Goal: Transaction & Acquisition: Purchase product/service

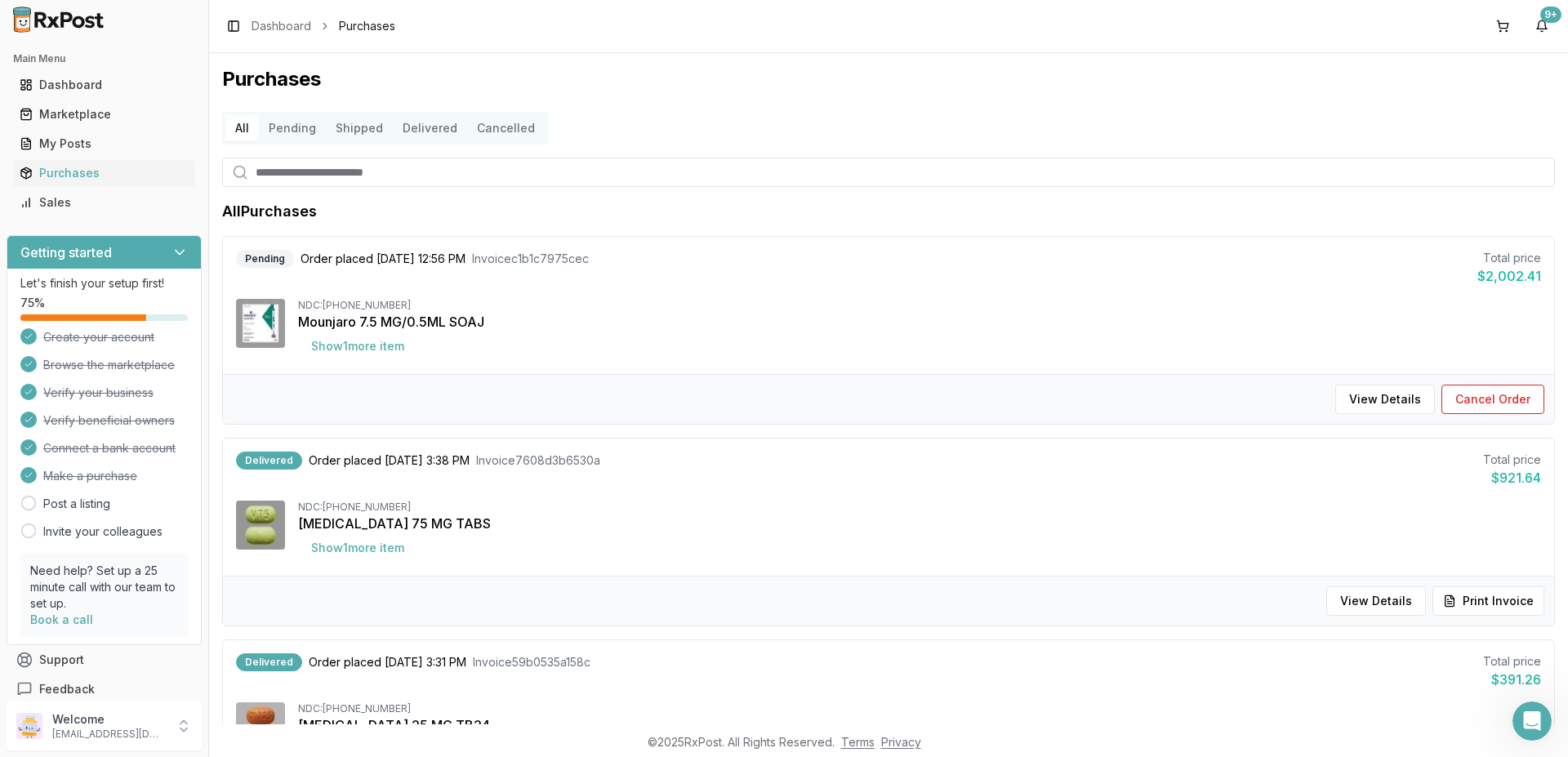
click at [283, 169] on input "search" at bounding box center [889, 172] width 1333 height 29
type input "**"
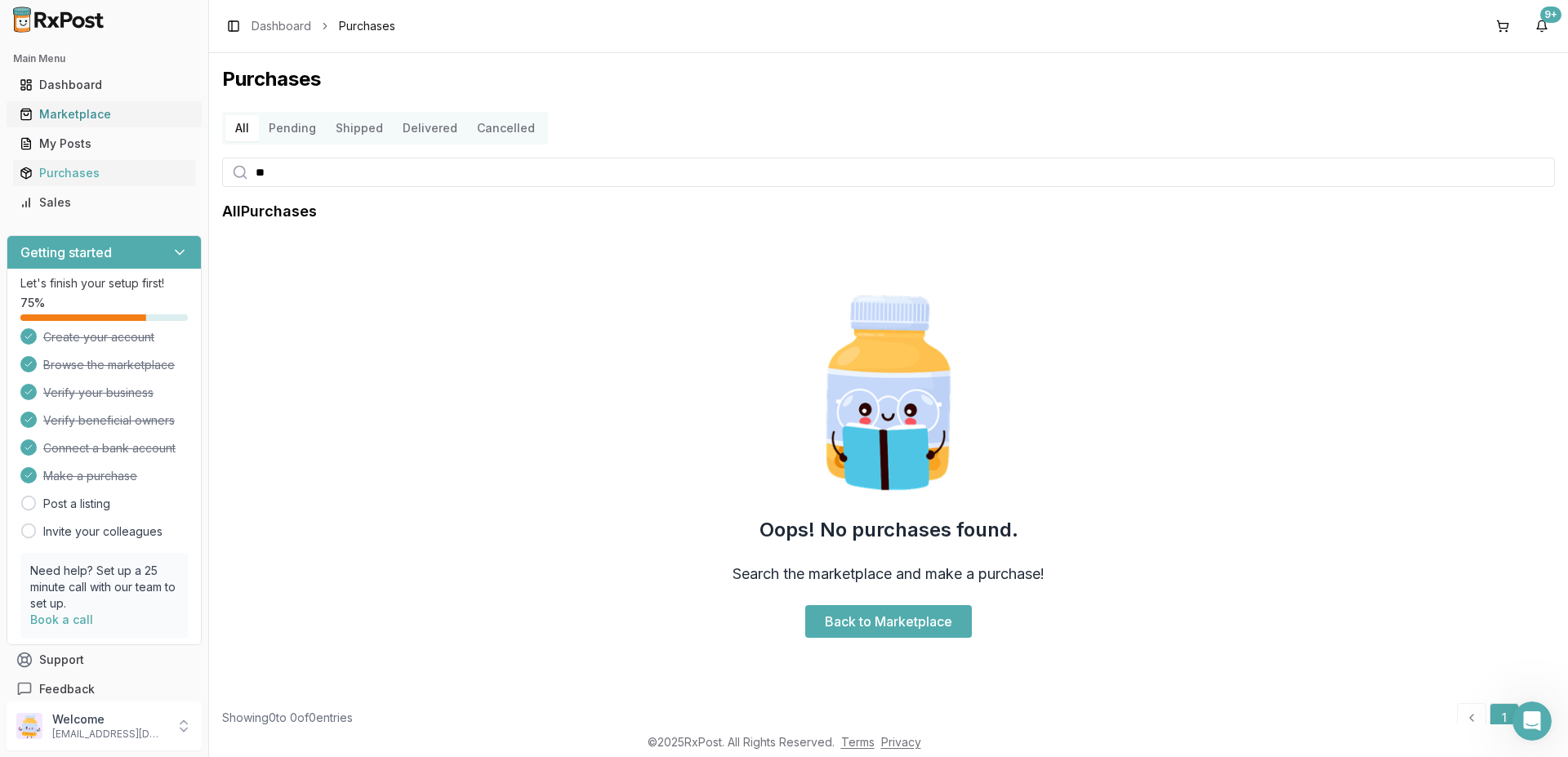
click at [27, 113] on icon at bounding box center [26, 114] width 13 height 13
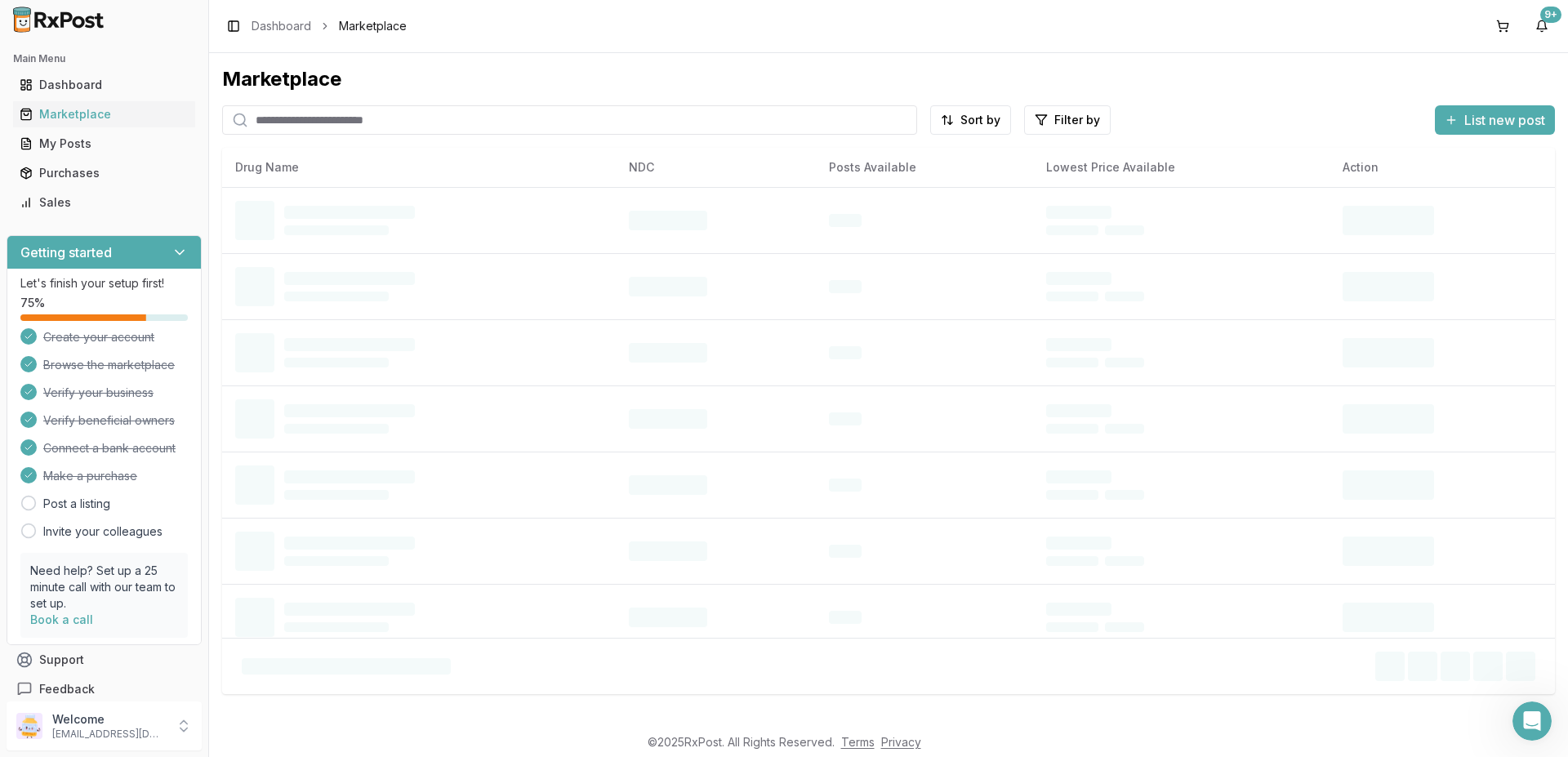
click at [372, 125] on input "search" at bounding box center [569, 120] width 695 height 29
type input "*******"
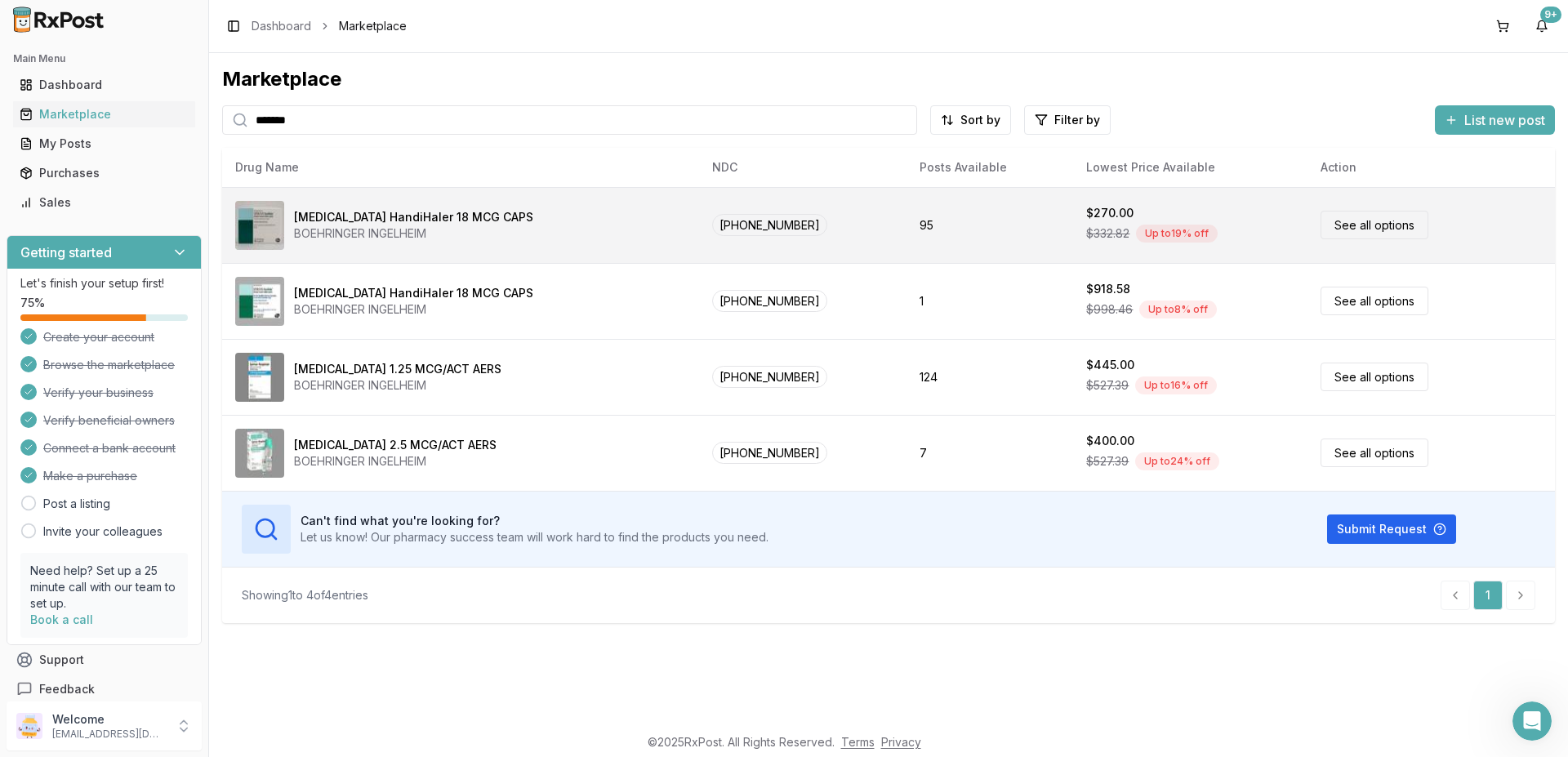
click at [1339, 227] on link "See all options" at bounding box center [1374, 224] width 107 height 28
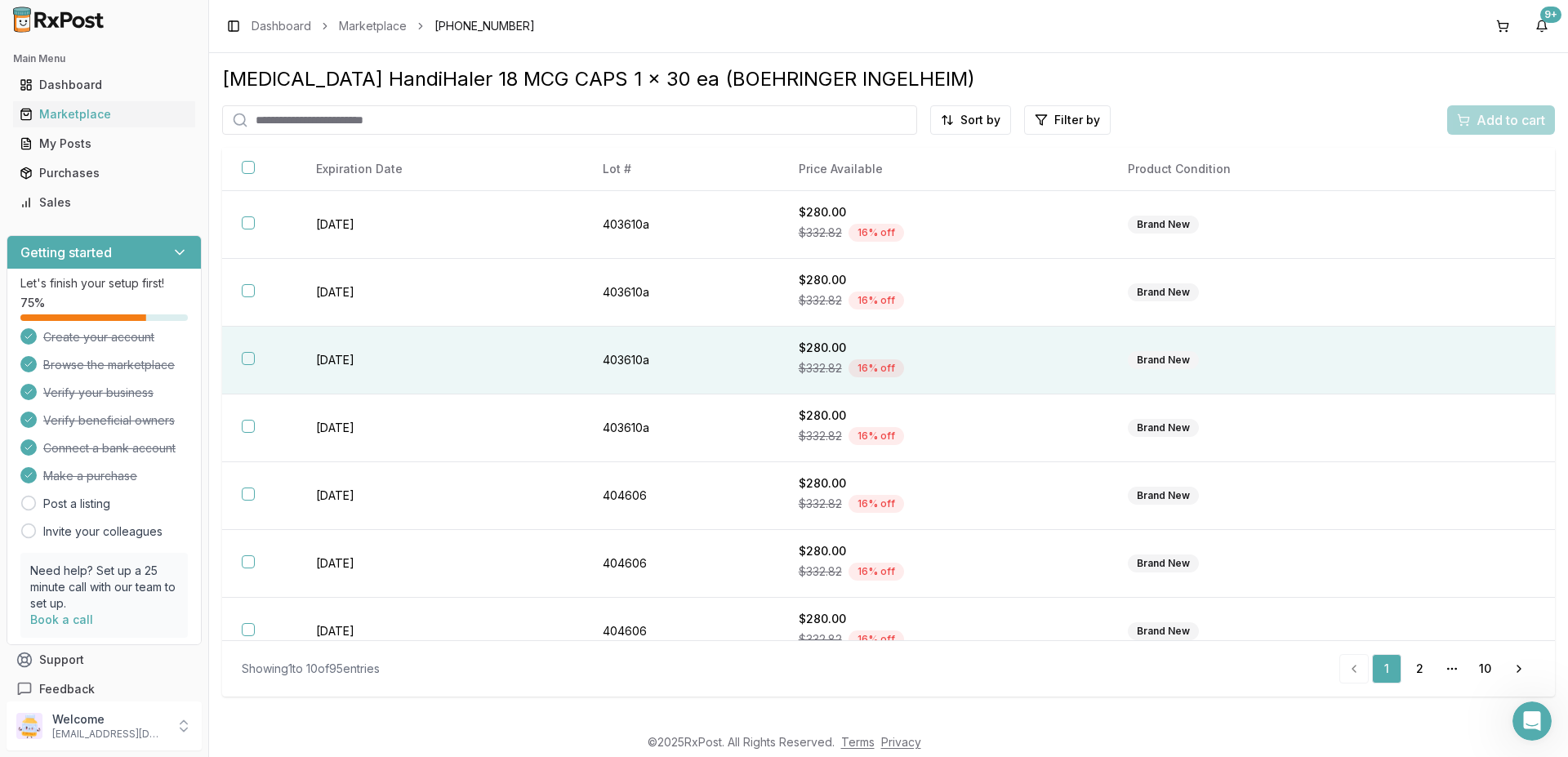
scroll to position [231, 0]
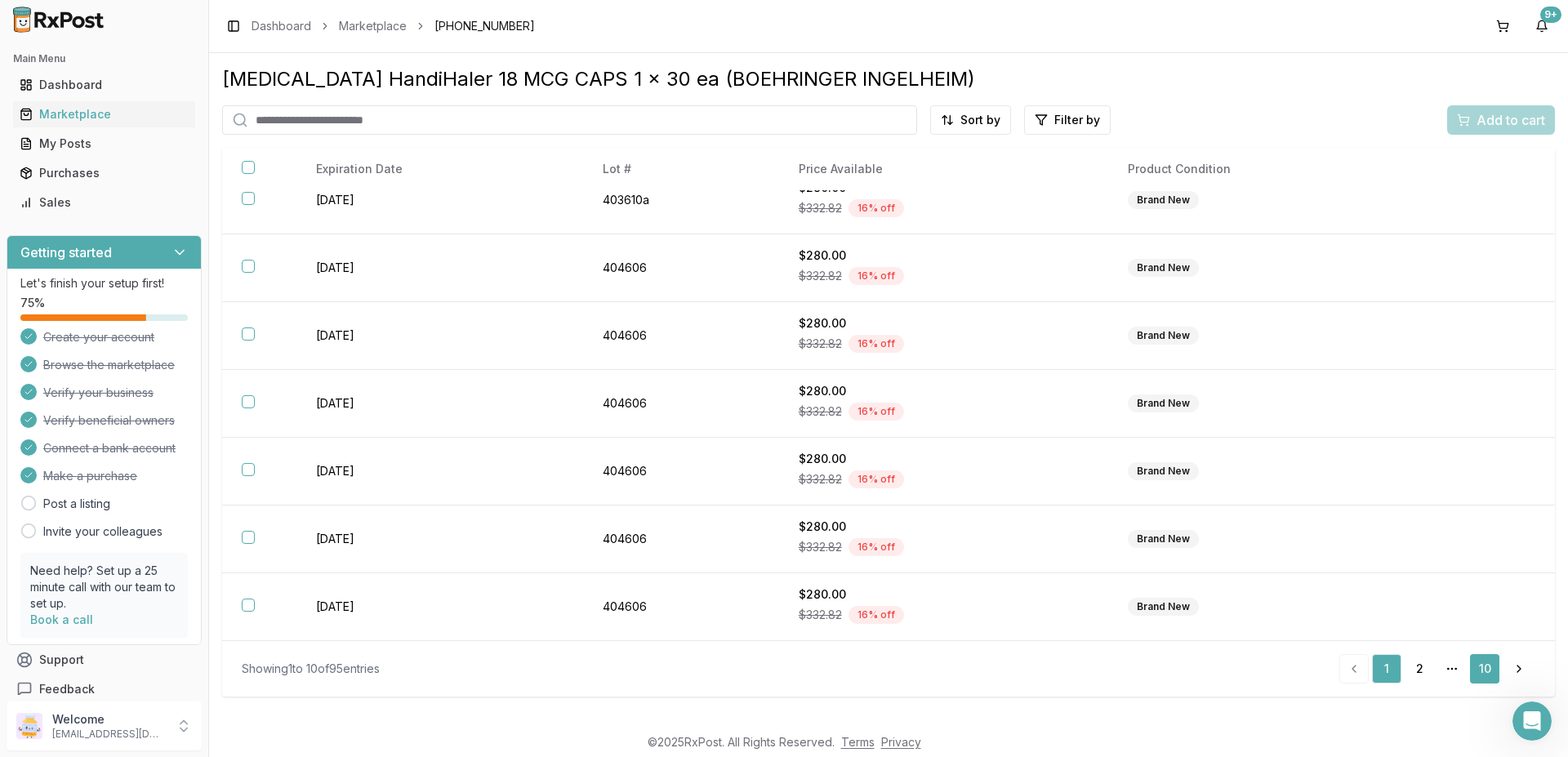
click at [1485, 669] on link "10" at bounding box center [1484, 669] width 29 height 29
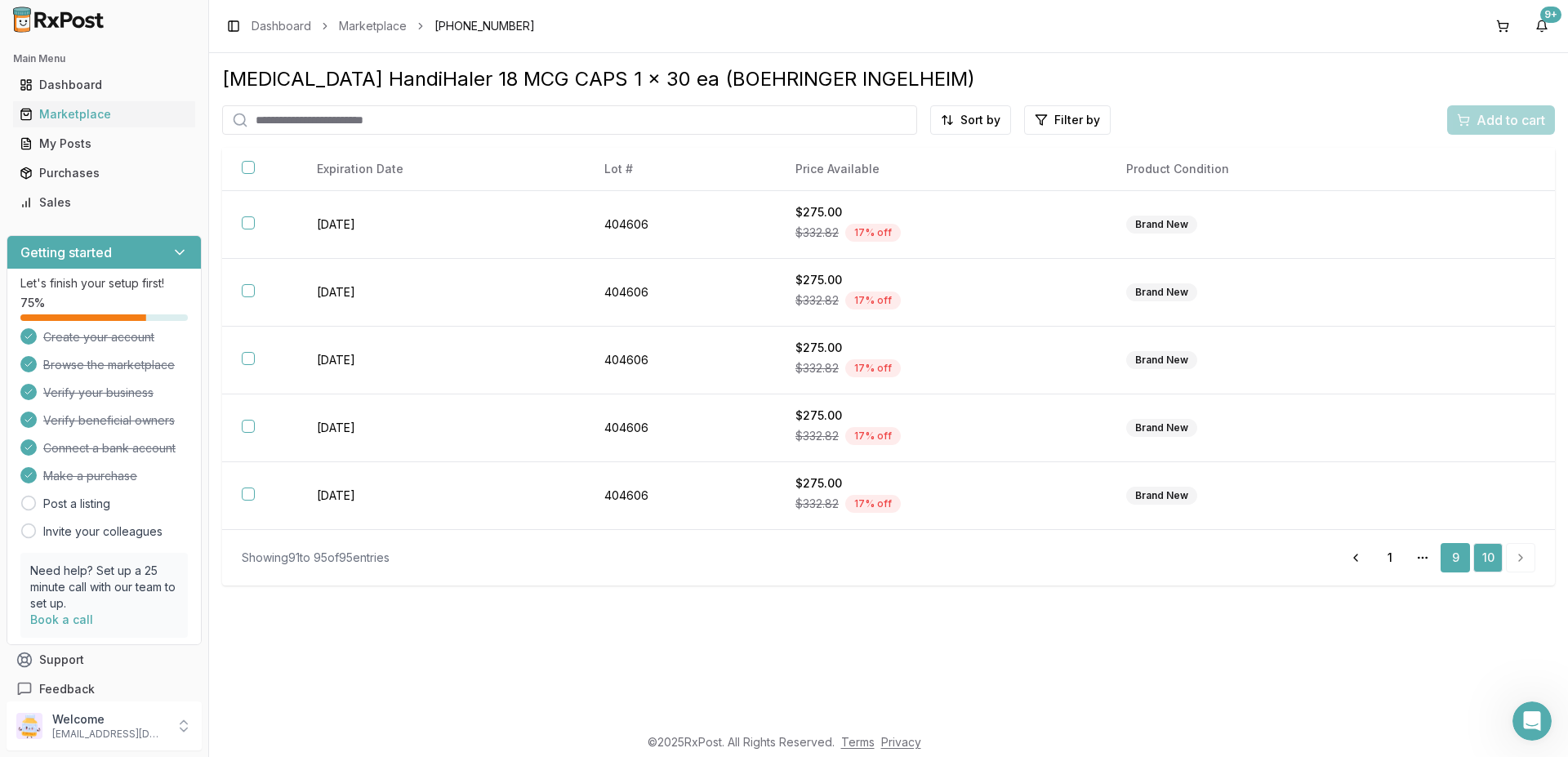
click at [1455, 558] on link "9" at bounding box center [1455, 558] width 29 height 29
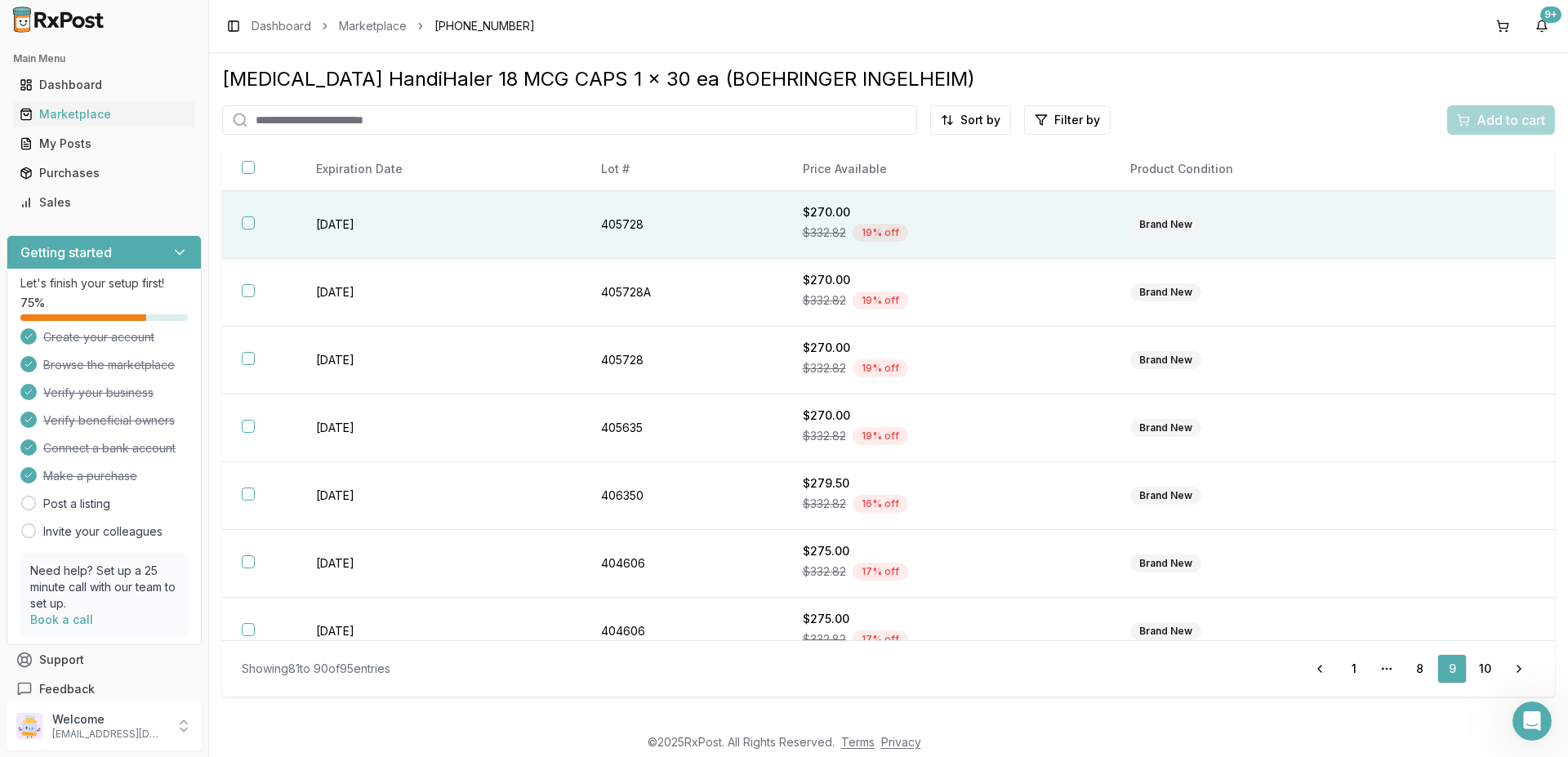
click at [249, 226] on button "button" at bounding box center [248, 223] width 13 height 13
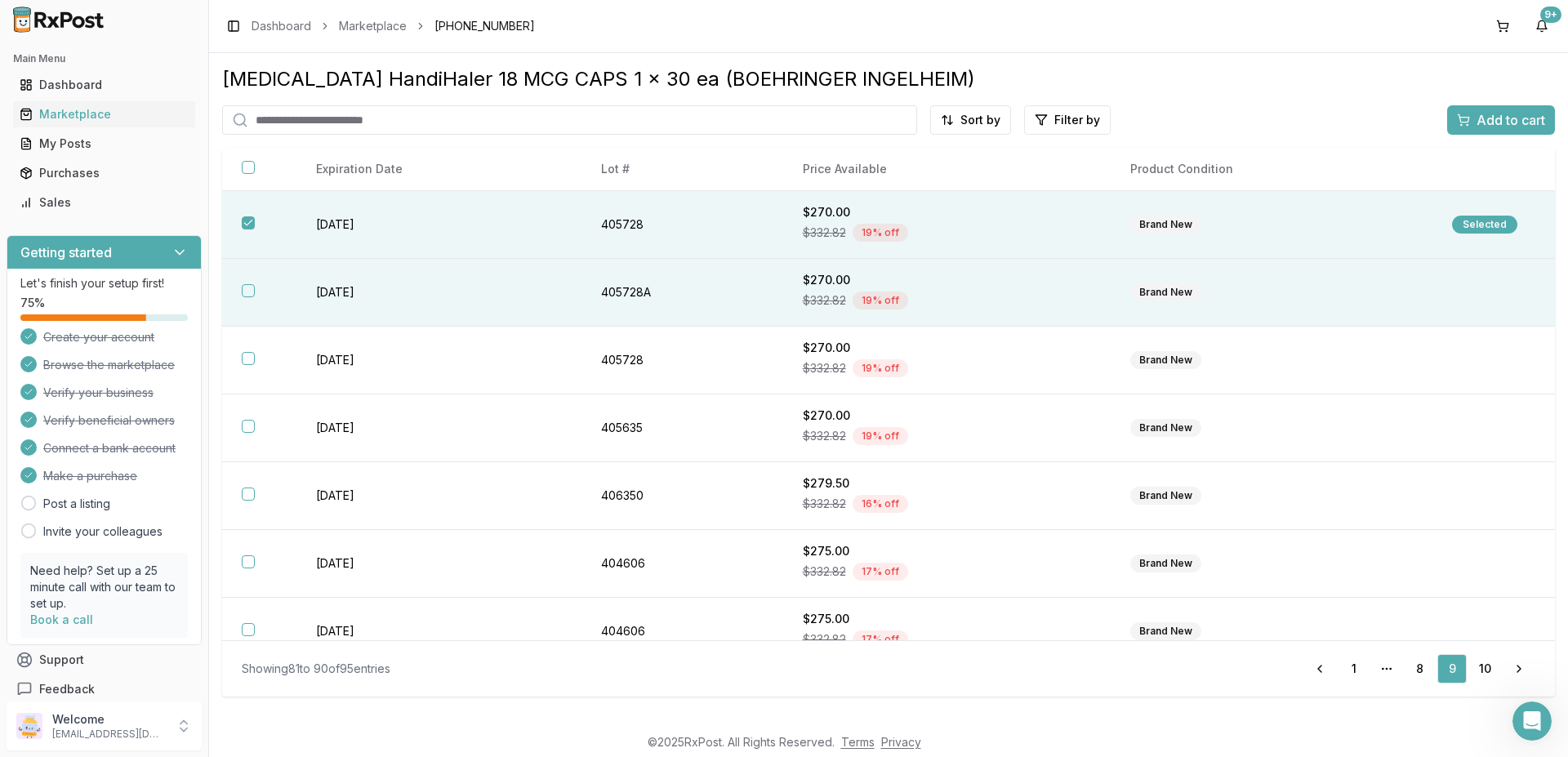
click at [248, 294] on button "button" at bounding box center [248, 291] width 13 height 13
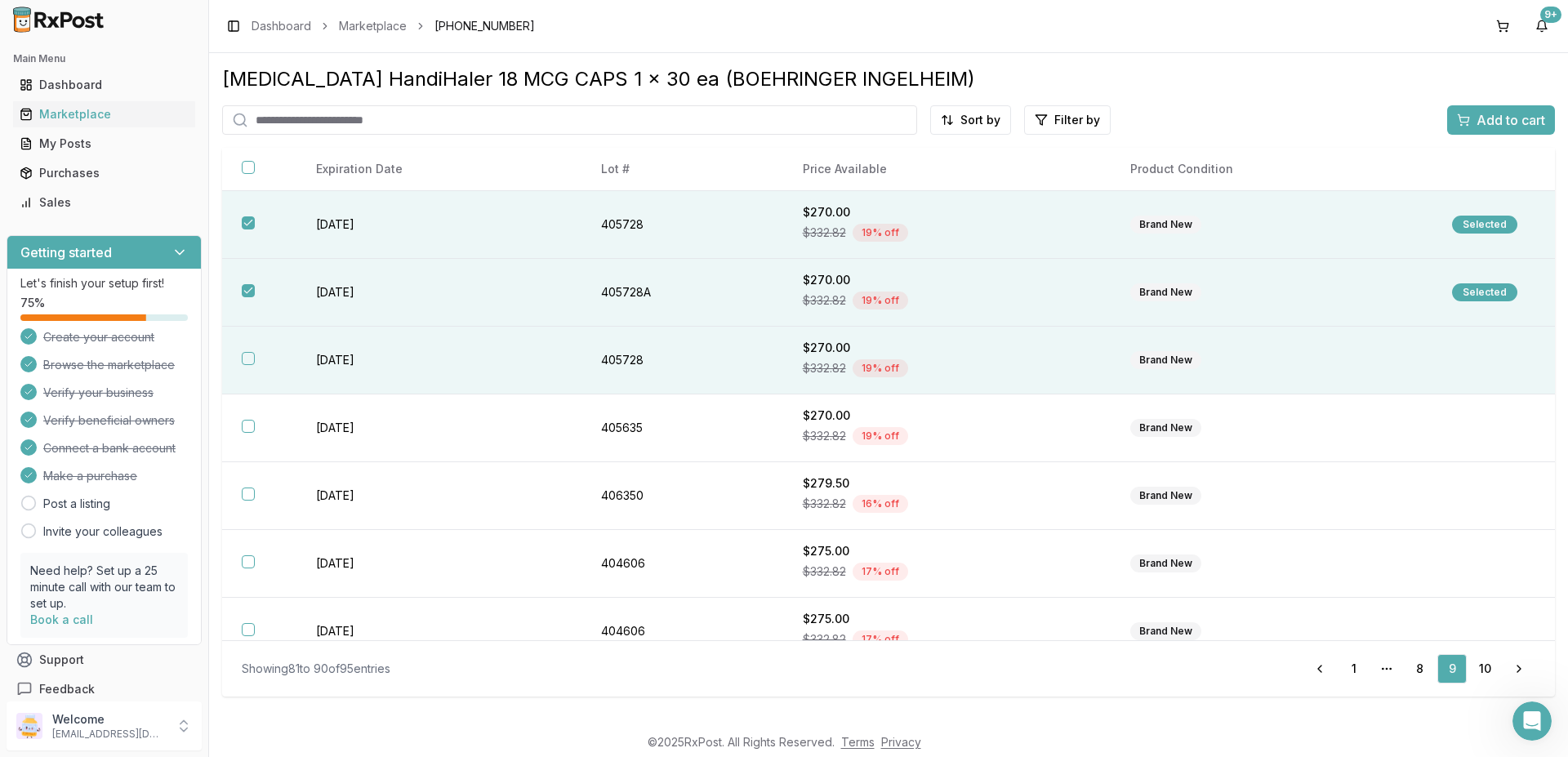
click at [246, 365] on button "button" at bounding box center [248, 359] width 13 height 13
click at [1481, 115] on span "Add to cart" at bounding box center [1510, 120] width 68 height 20
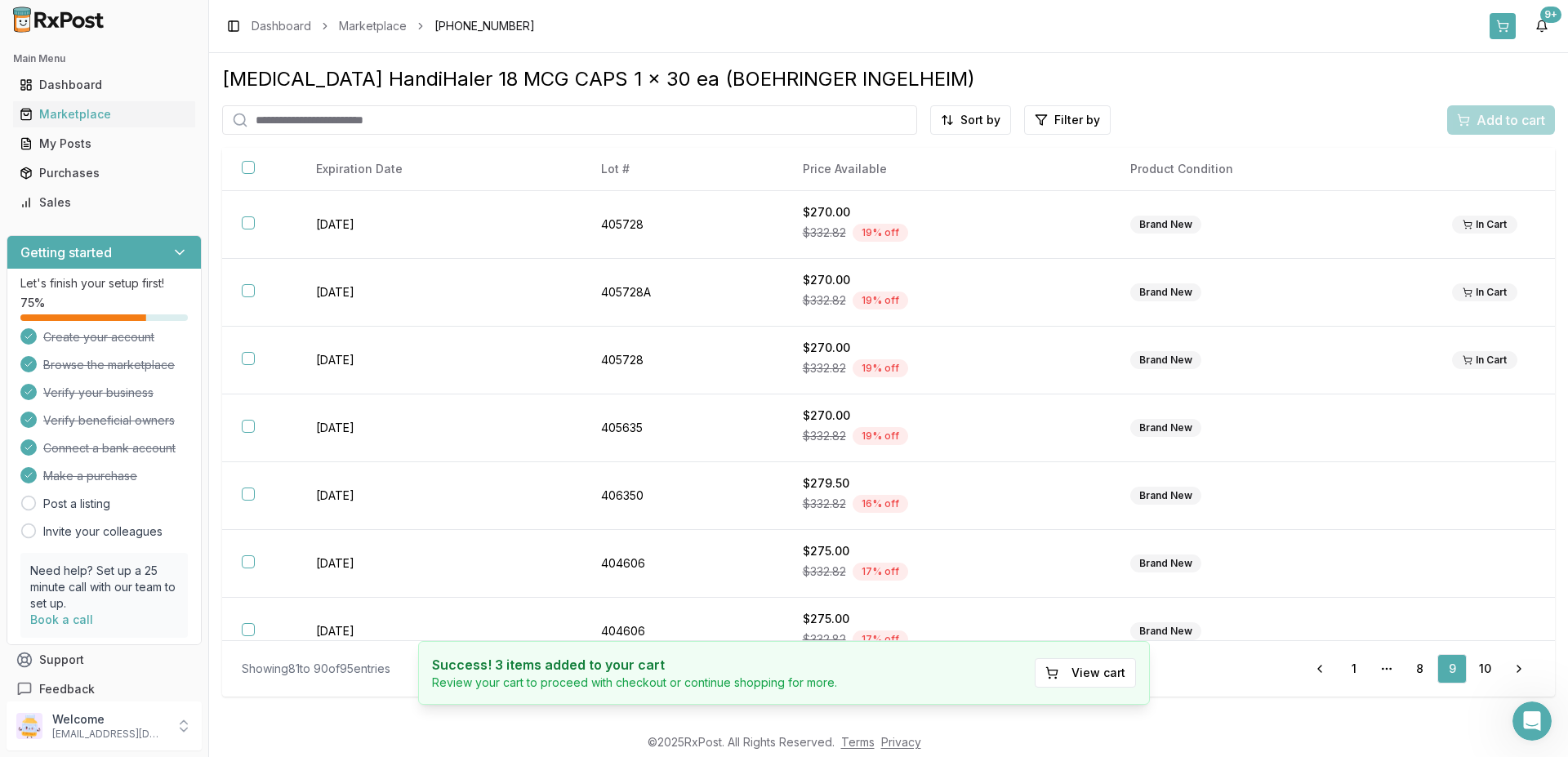
click at [1497, 24] on button at bounding box center [1502, 26] width 26 height 26
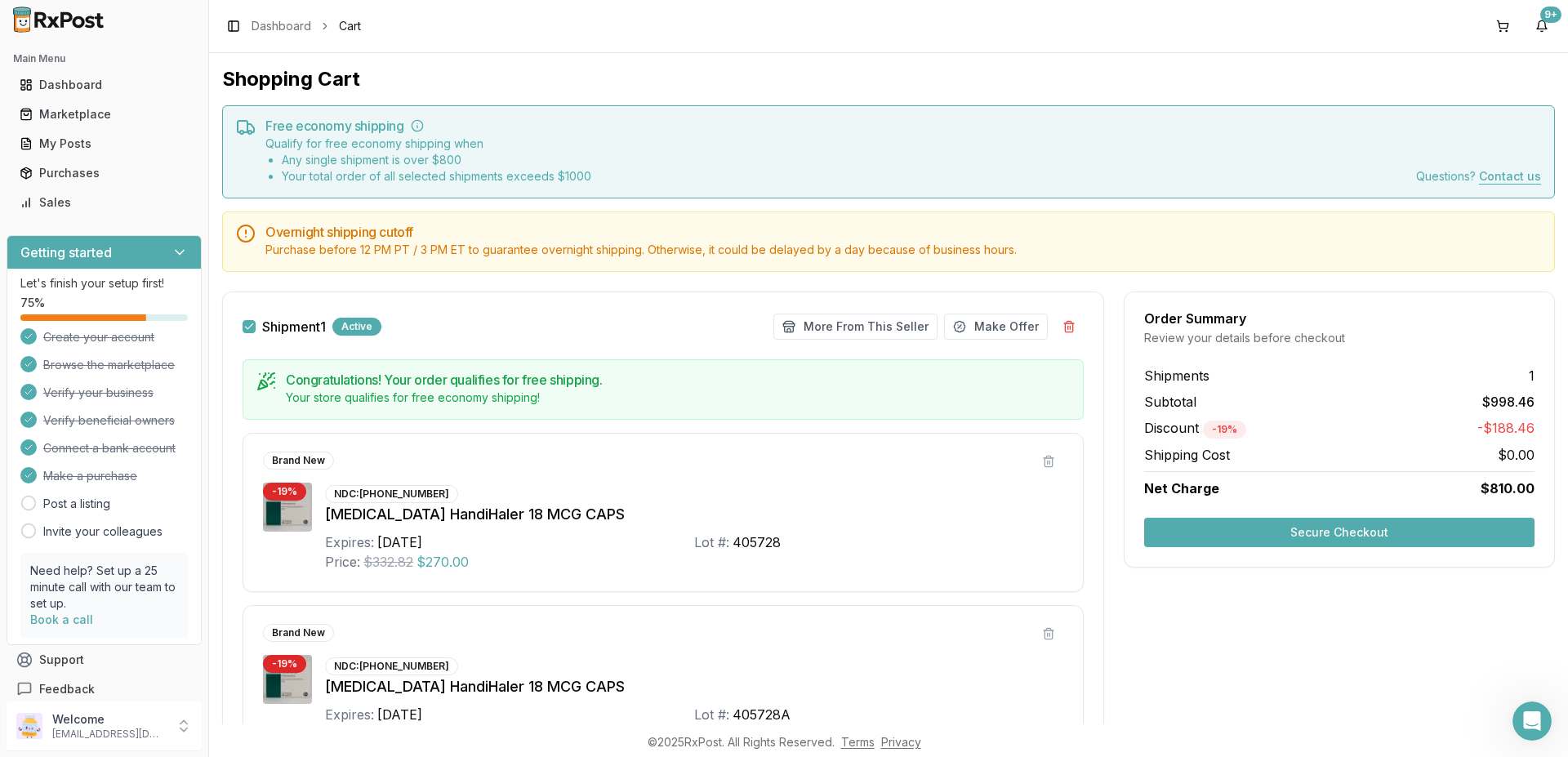
scroll to position [196, 0]
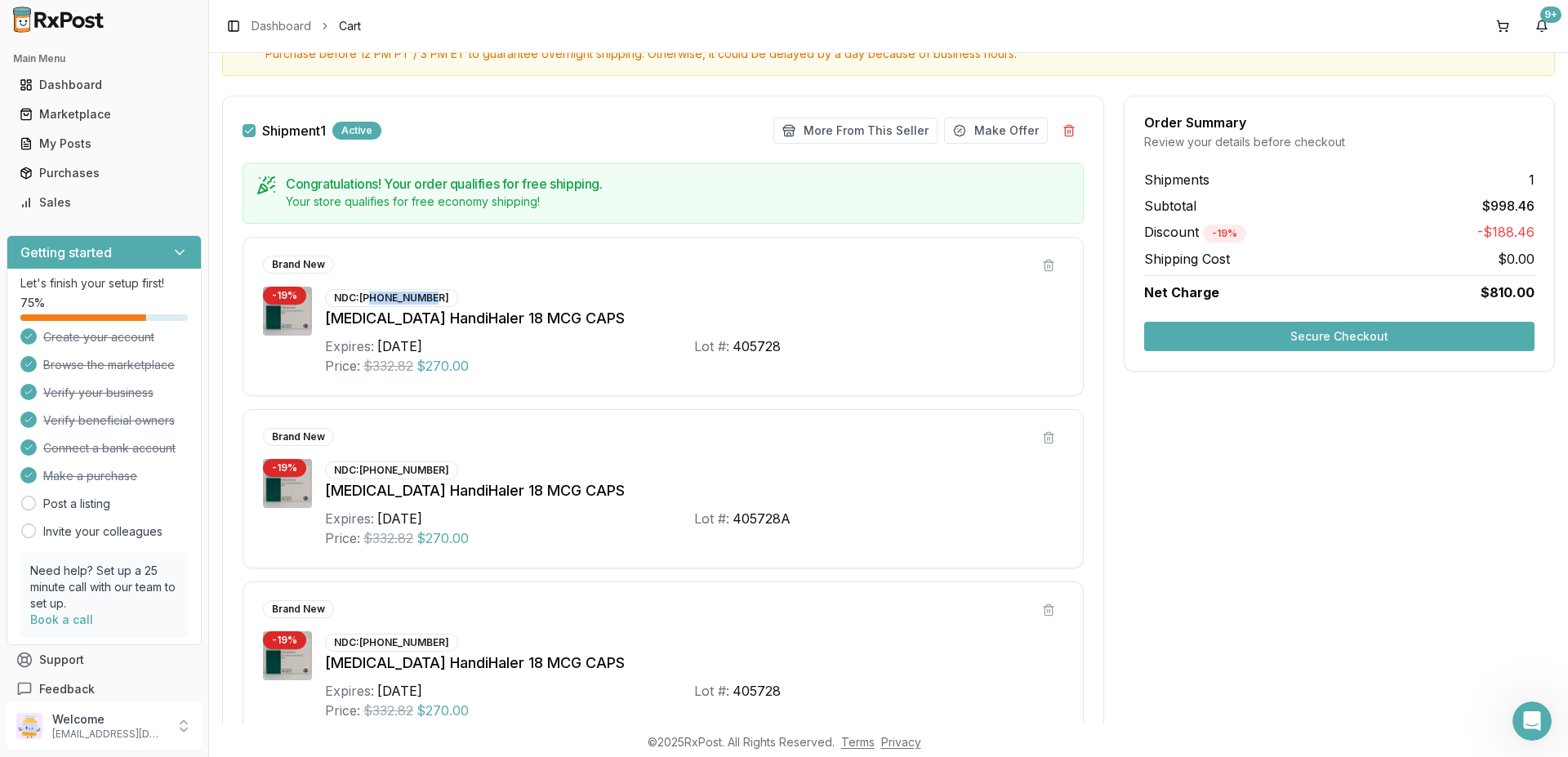
drag, startPoint x: 433, startPoint y: 300, endPoint x: 374, endPoint y: 297, distance: 59.1
click at [374, 297] on div "NDC: 00597-0075-41" at bounding box center [392, 298] width 133 height 18
drag, startPoint x: 360, startPoint y: 297, endPoint x: 436, endPoint y: 302, distance: 76.2
click at [436, 302] on div "NDC: 00597-0075-41" at bounding box center [392, 298] width 133 height 18
copy div "[PHONE_NUMBER]"
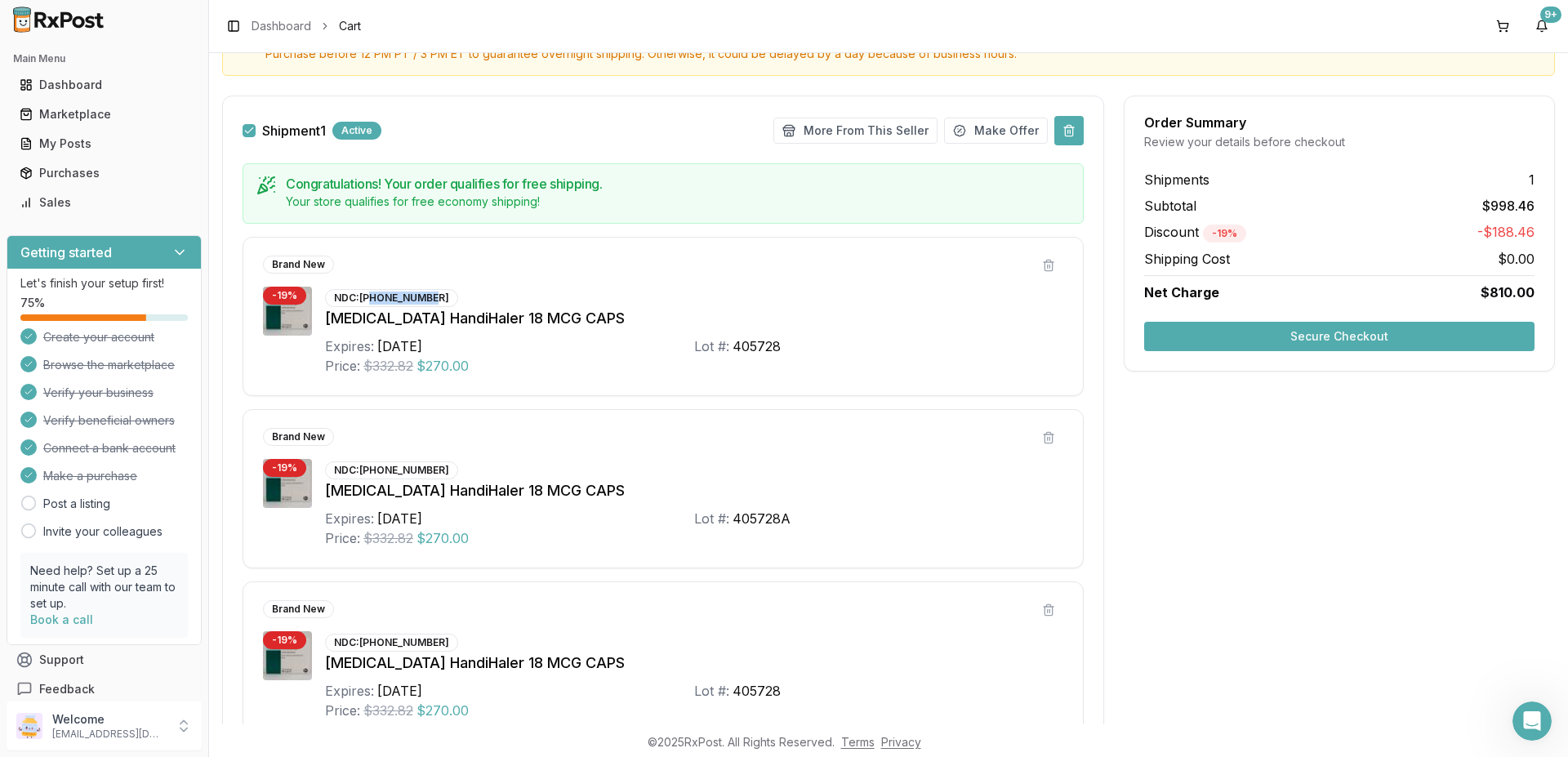
click at [1059, 131] on button at bounding box center [1069, 130] width 29 height 29
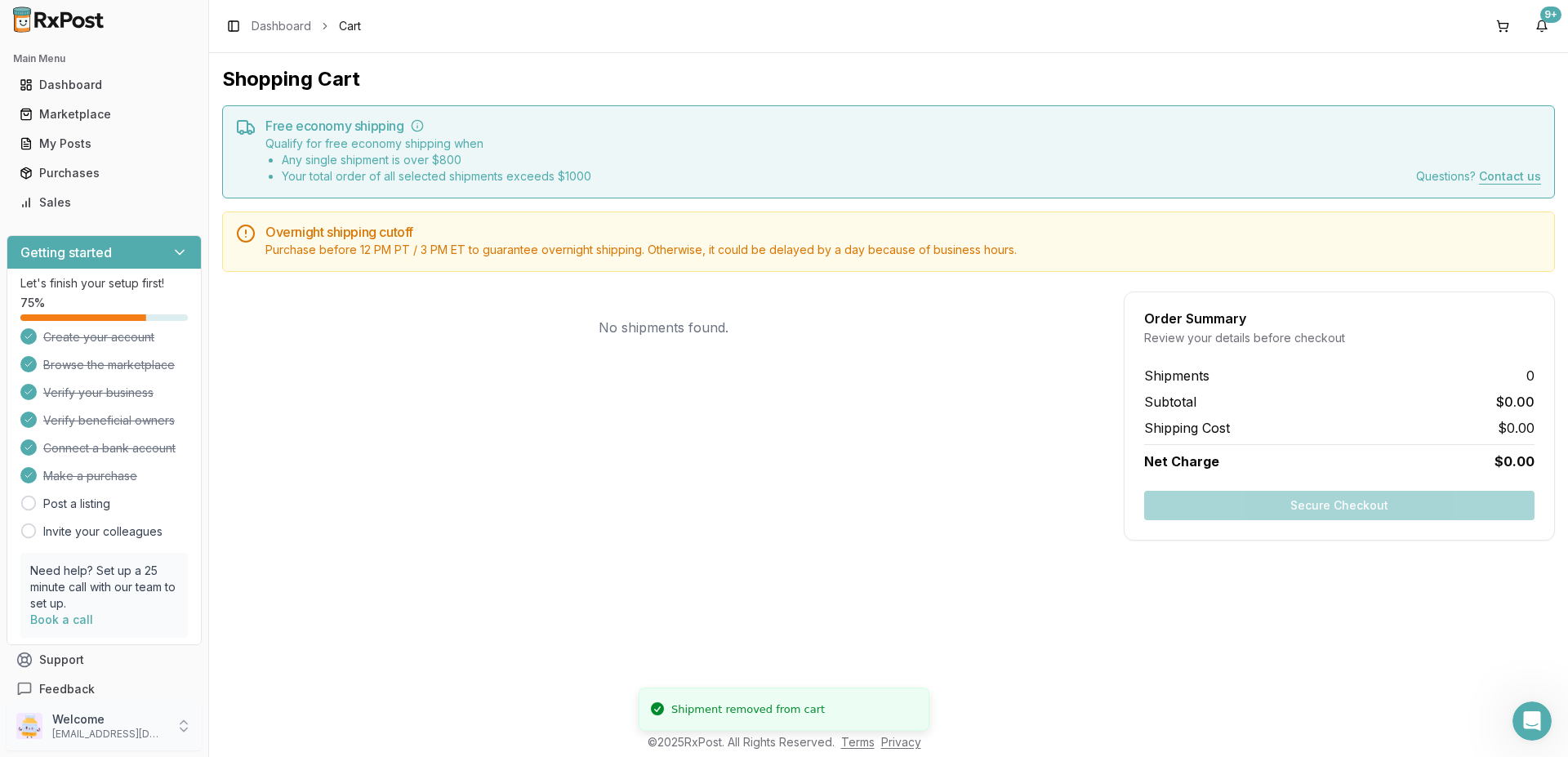
click at [183, 730] on icon at bounding box center [184, 726] width 16 height 16
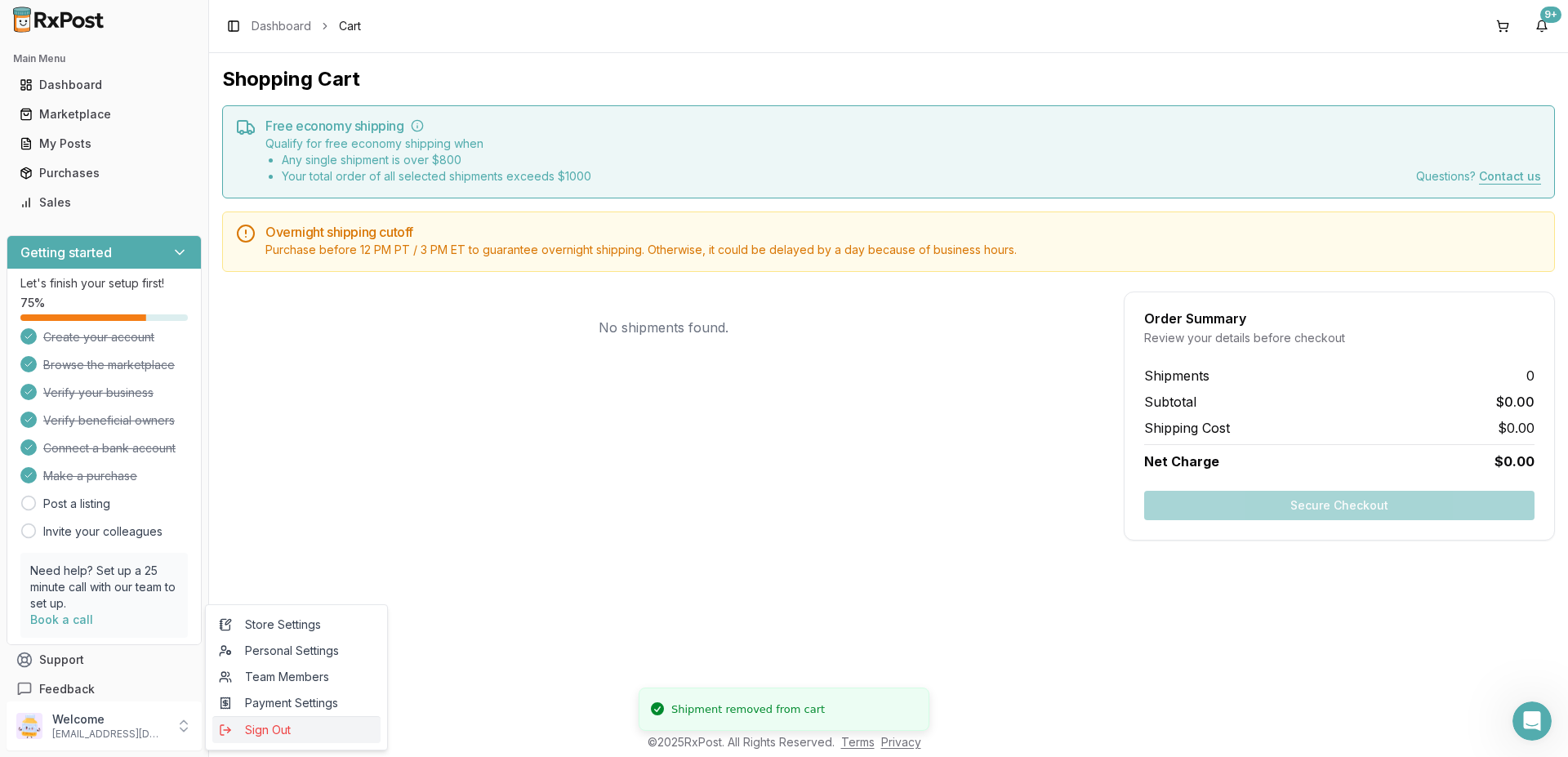
click at [265, 734] on span "Sign Out" at bounding box center [296, 731] width 155 height 16
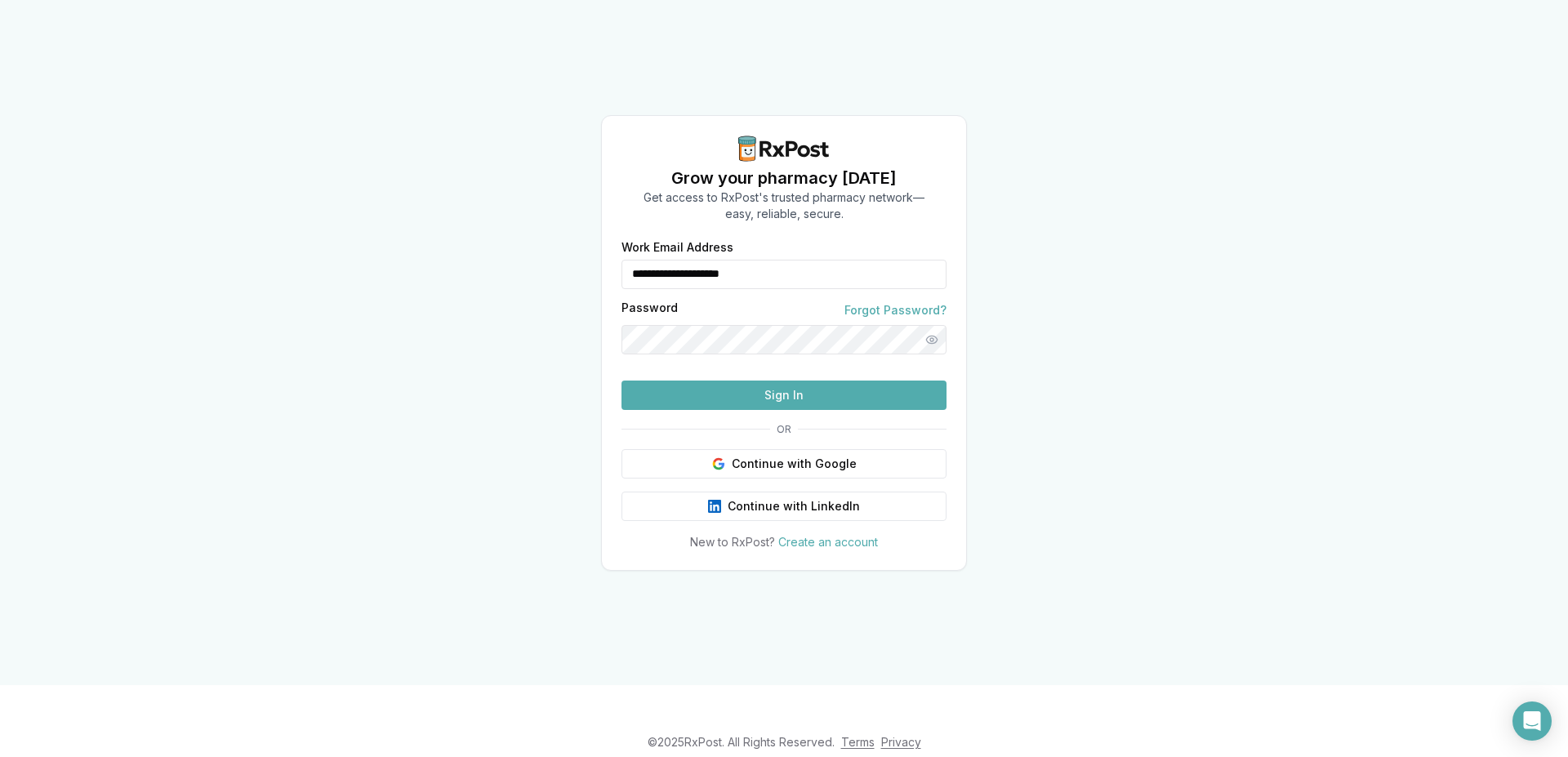
type input "**********"
click at [738, 410] on button "Sign In" at bounding box center [783, 395] width 325 height 29
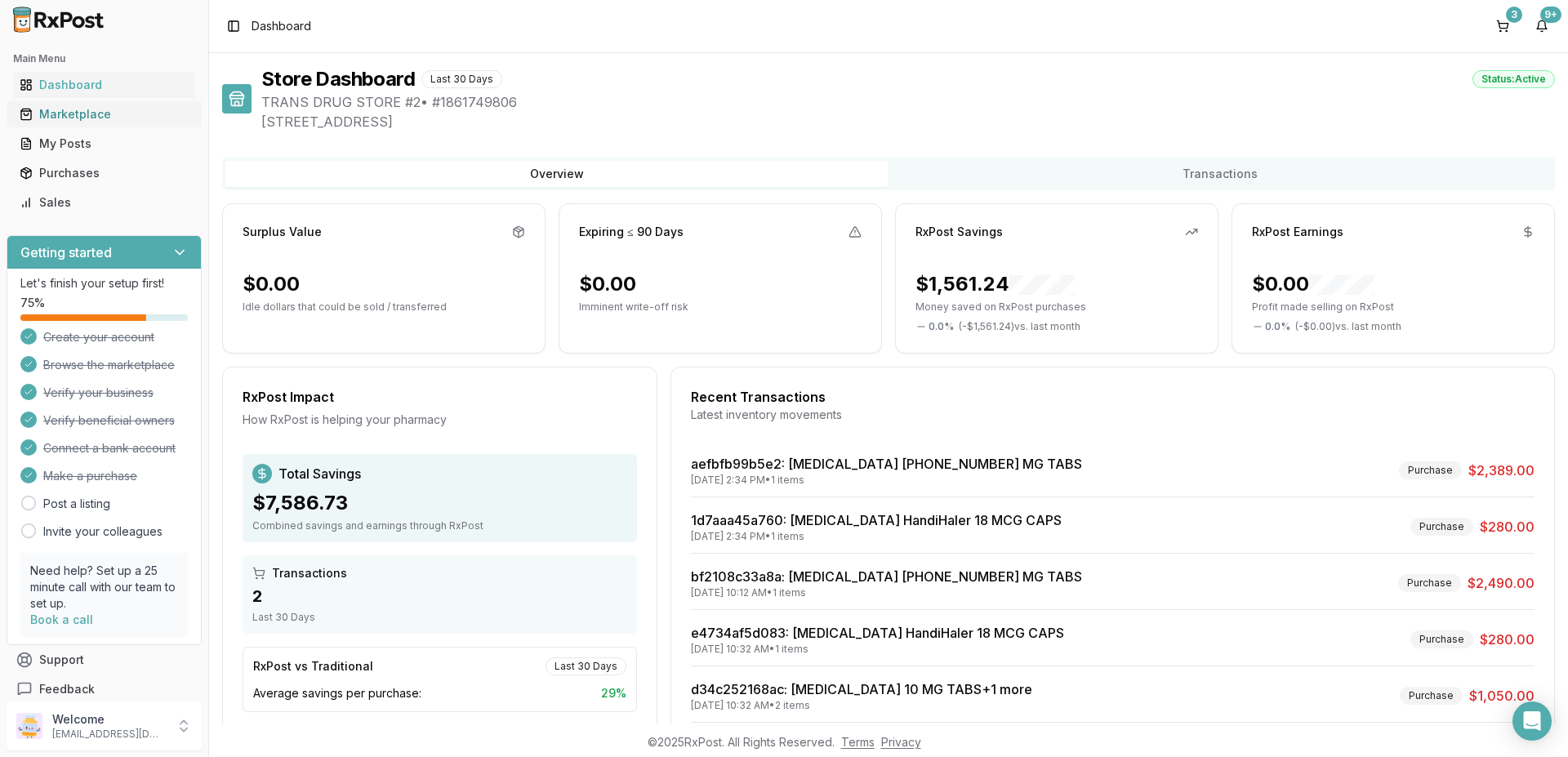
click at [54, 123] on link "Marketplace" at bounding box center [104, 114] width 182 height 29
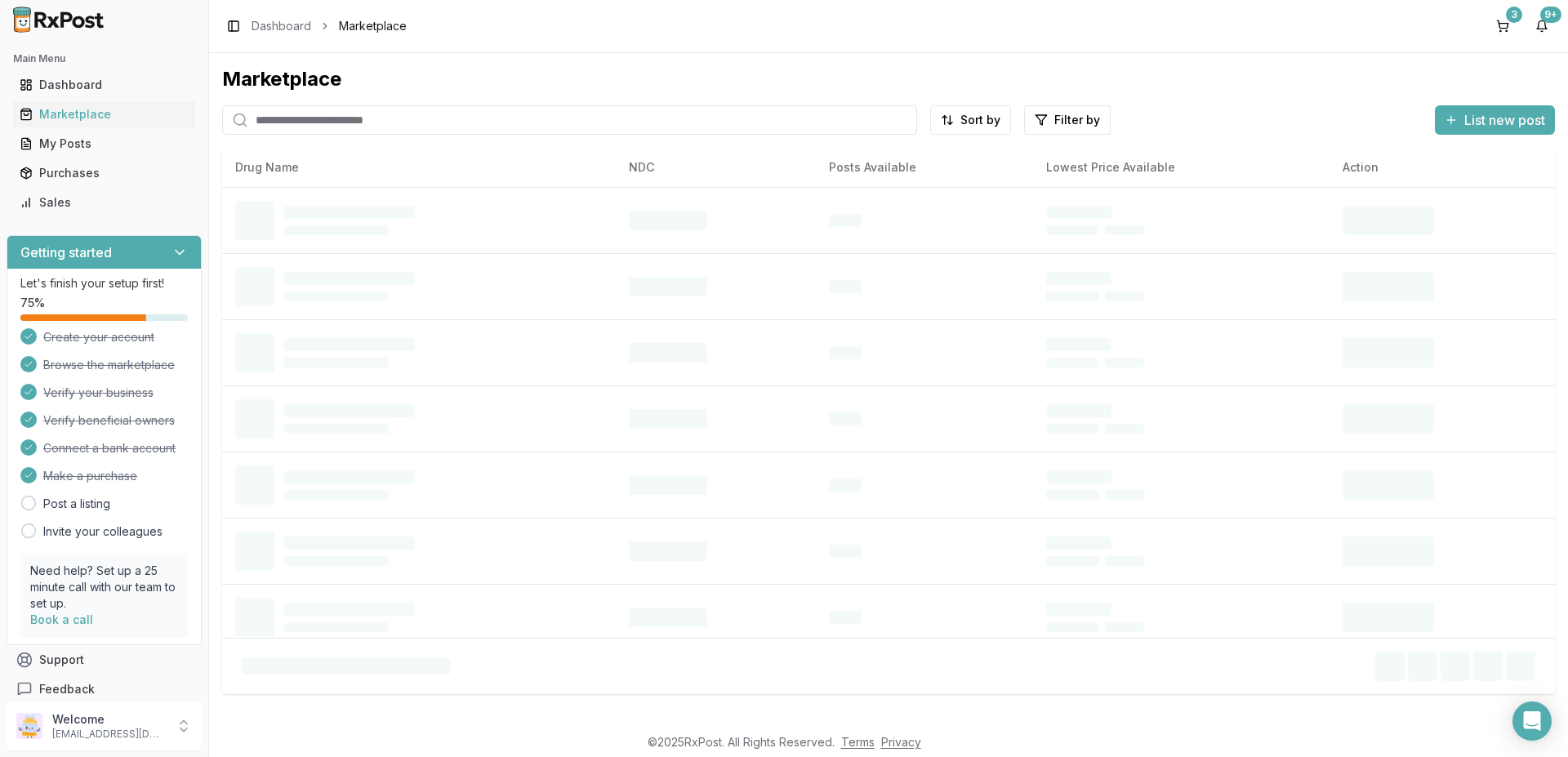
click at [441, 108] on input "search" at bounding box center [569, 120] width 695 height 29
paste input "**********"
type input "**********"
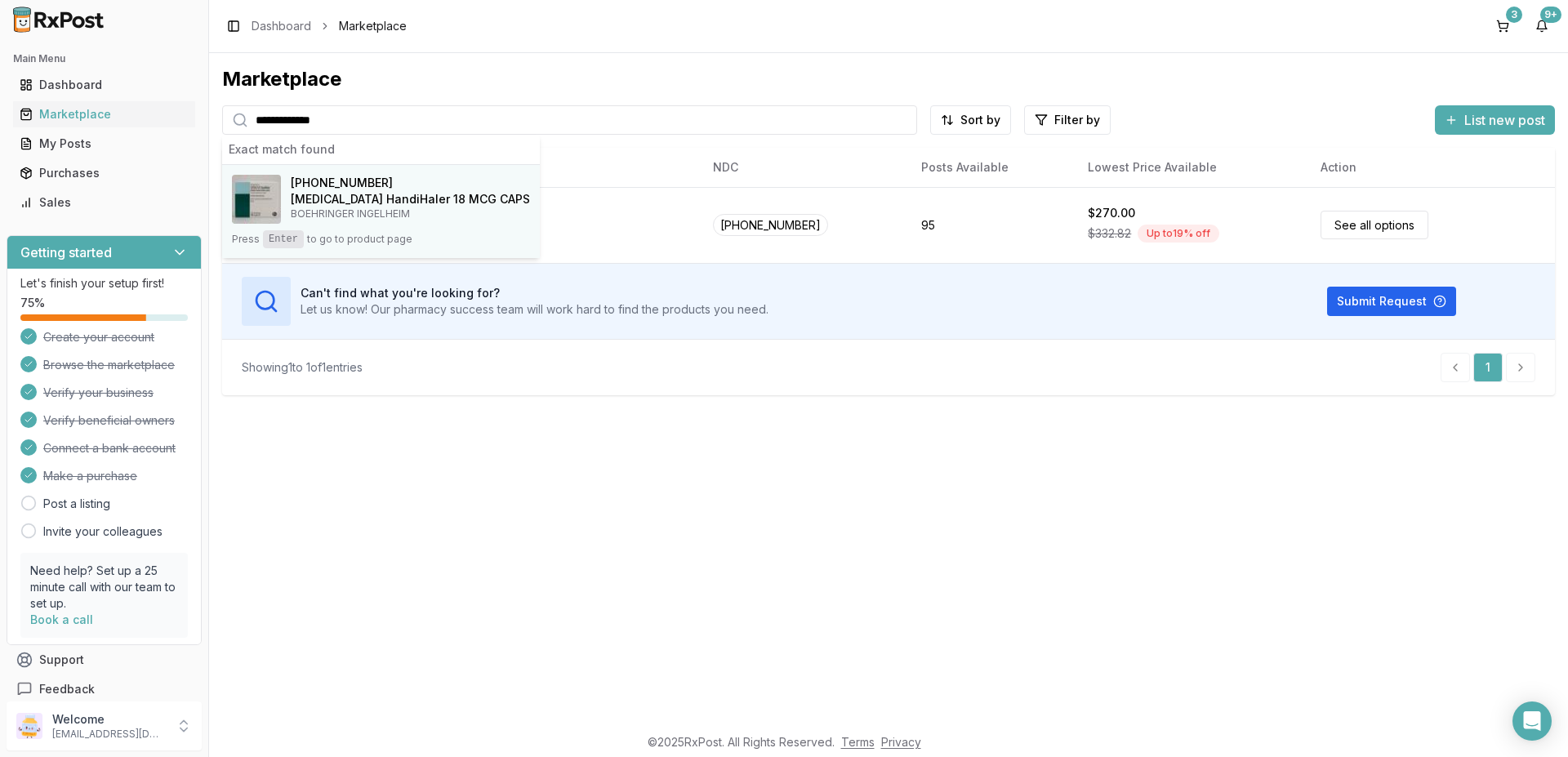
click at [278, 240] on kbd "Enter" at bounding box center [283, 240] width 41 height 18
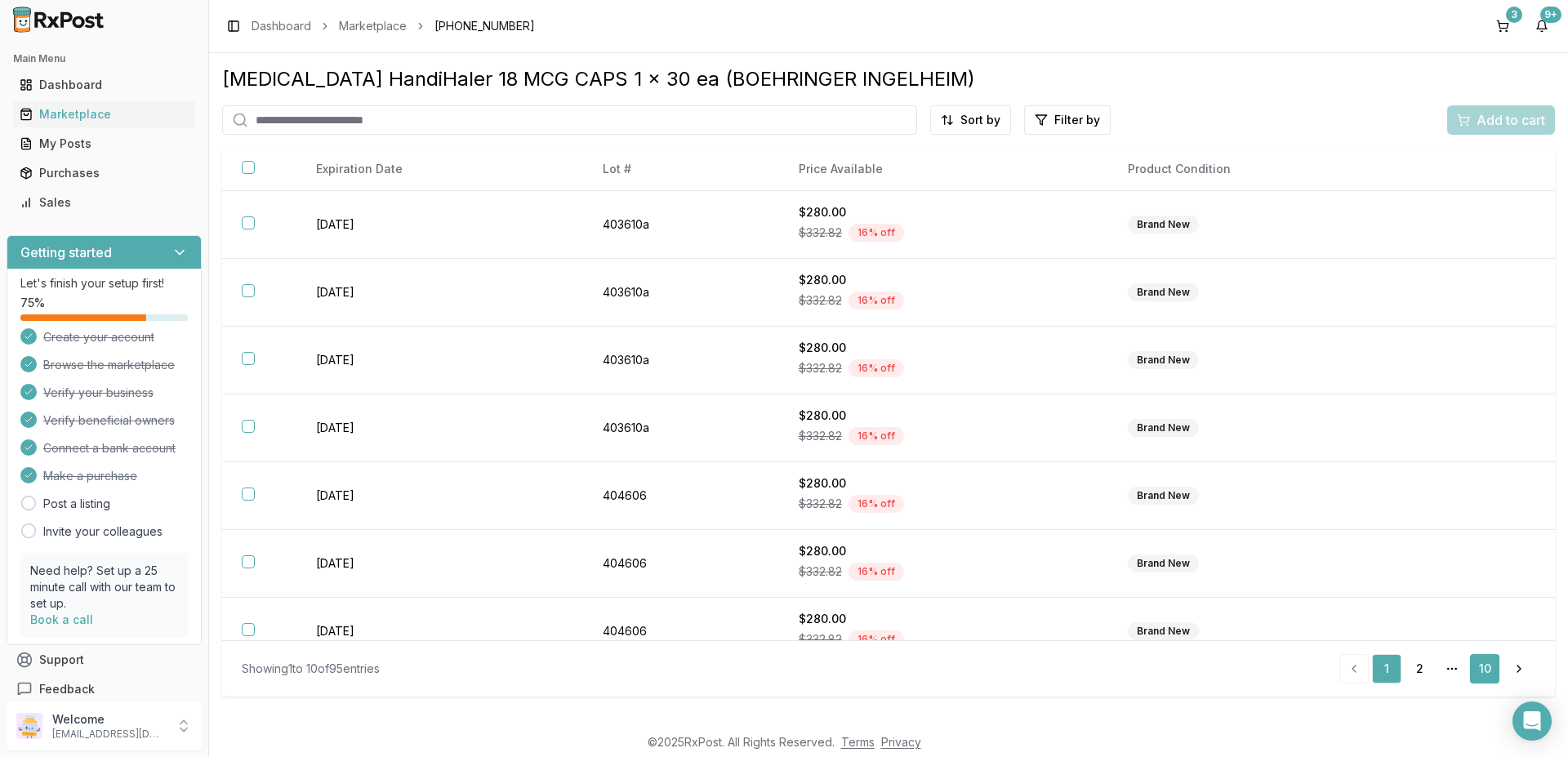
click at [1483, 668] on link "10" at bounding box center [1484, 669] width 29 height 29
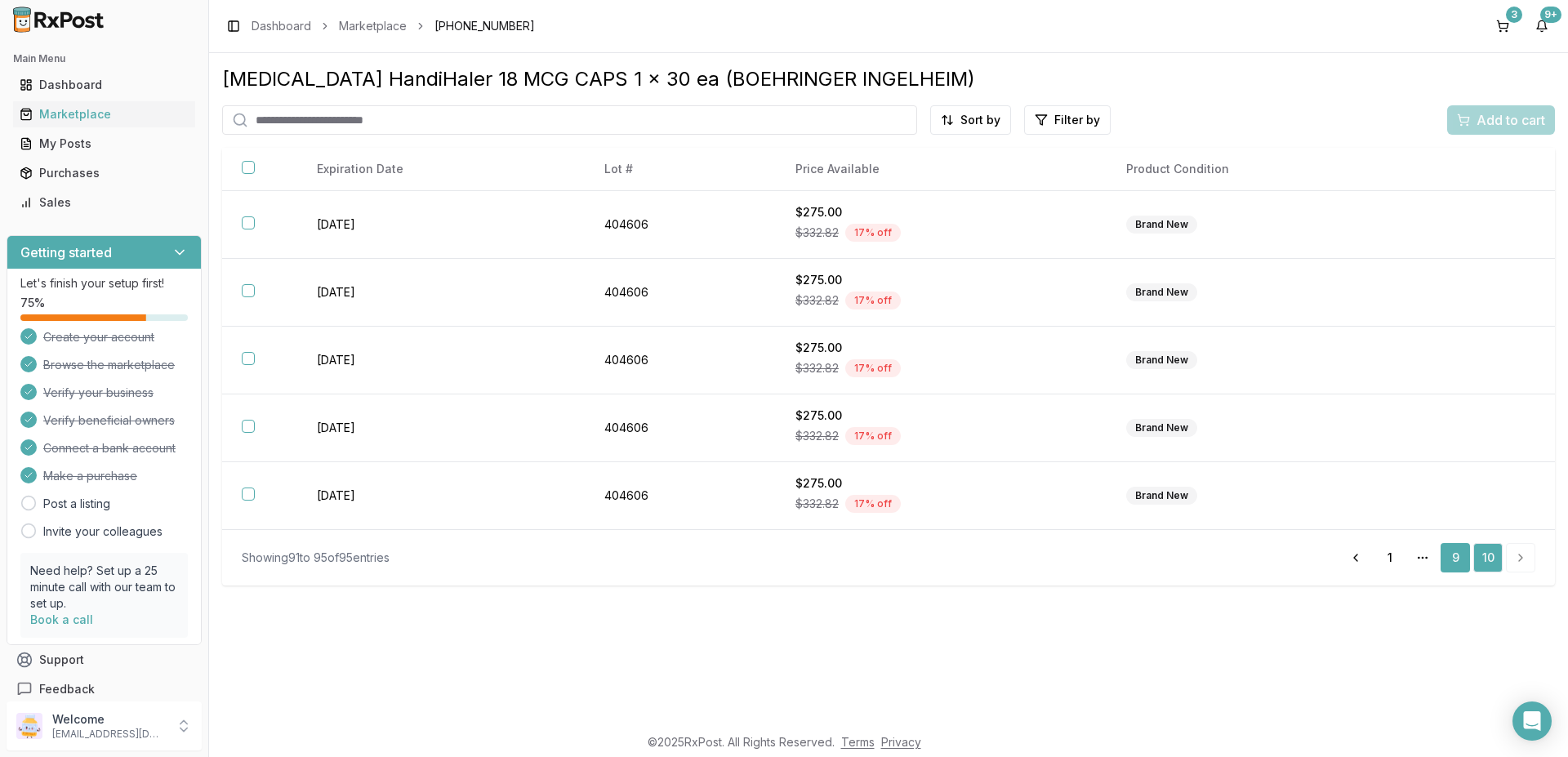
click at [1458, 569] on link "9" at bounding box center [1455, 558] width 29 height 29
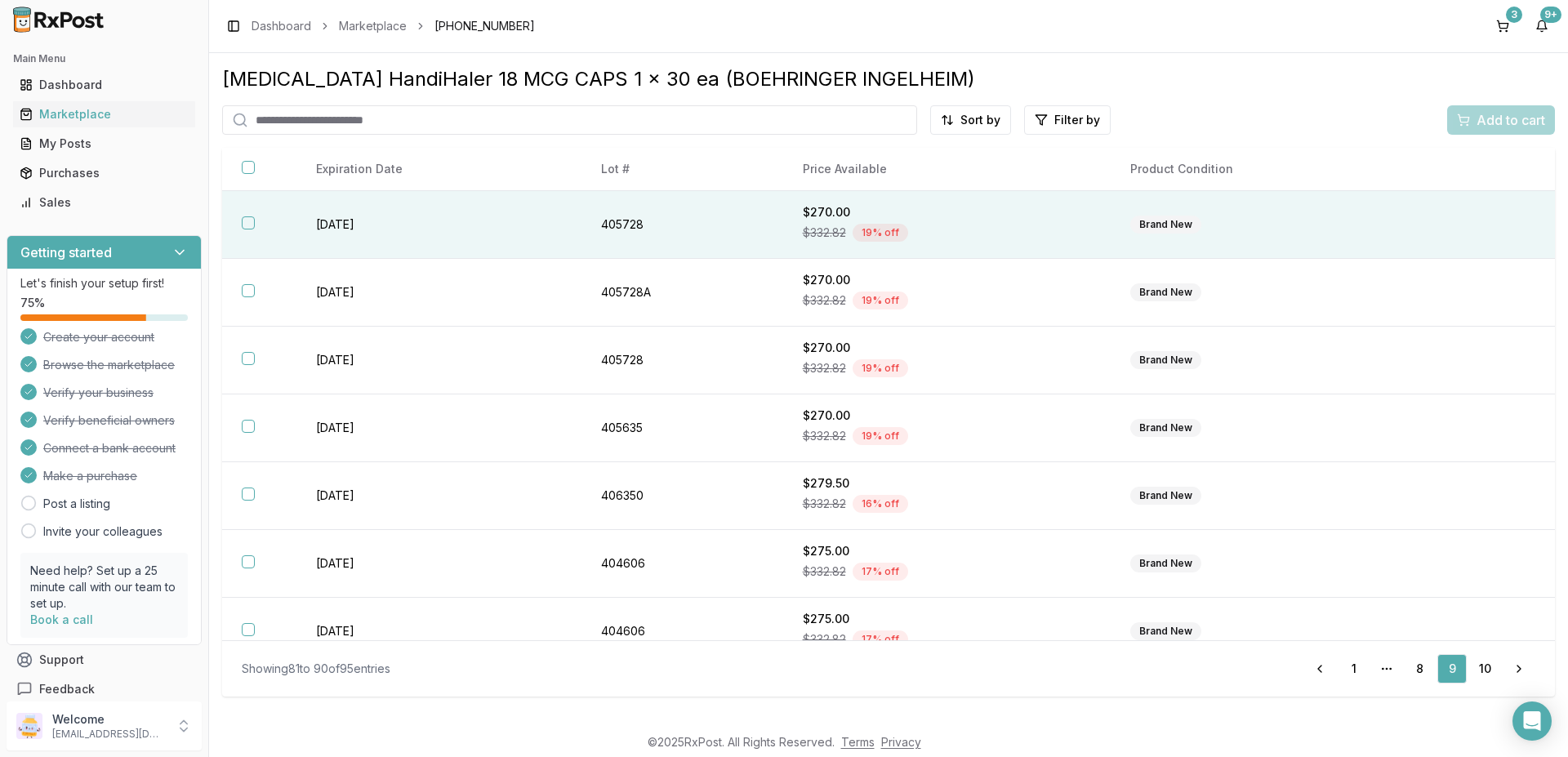
drag, startPoint x: 245, startPoint y: 172, endPoint x: 239, endPoint y: 226, distance: 54.3
click at [244, 174] on button "button" at bounding box center [248, 168] width 13 height 13
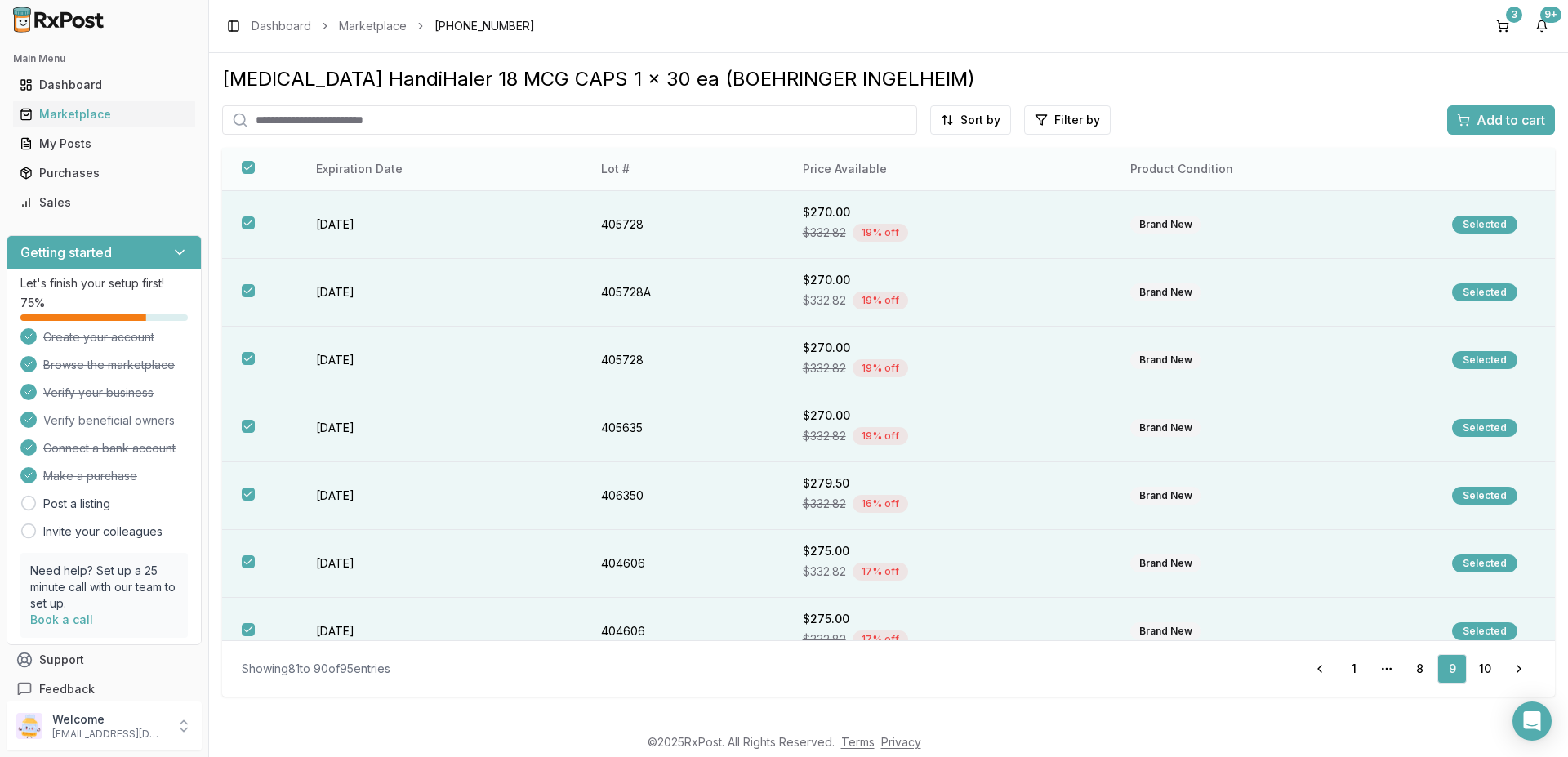
click at [248, 166] on button "button" at bounding box center [248, 168] width 13 height 13
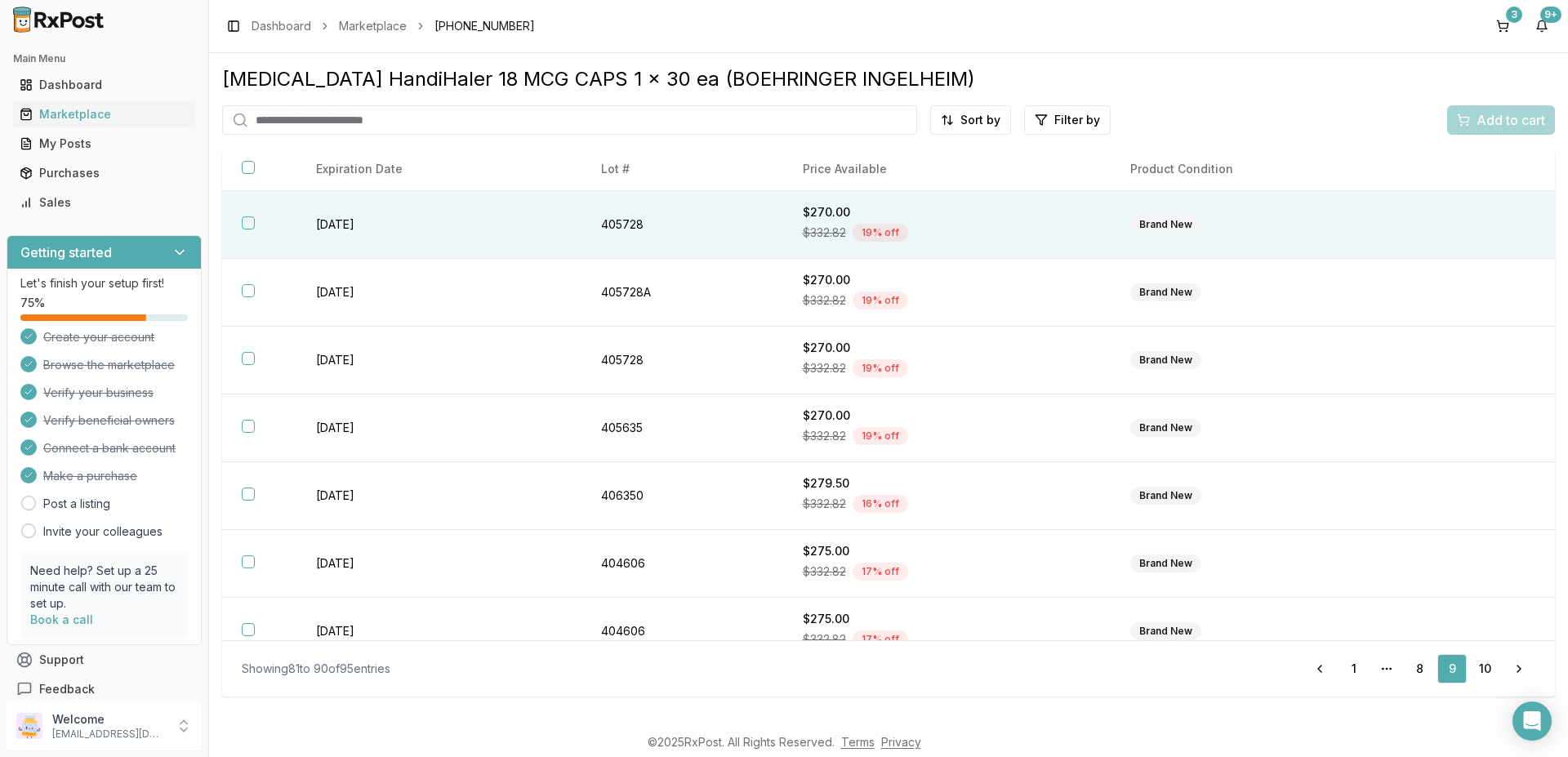
click at [246, 230] on button "button" at bounding box center [248, 223] width 13 height 13
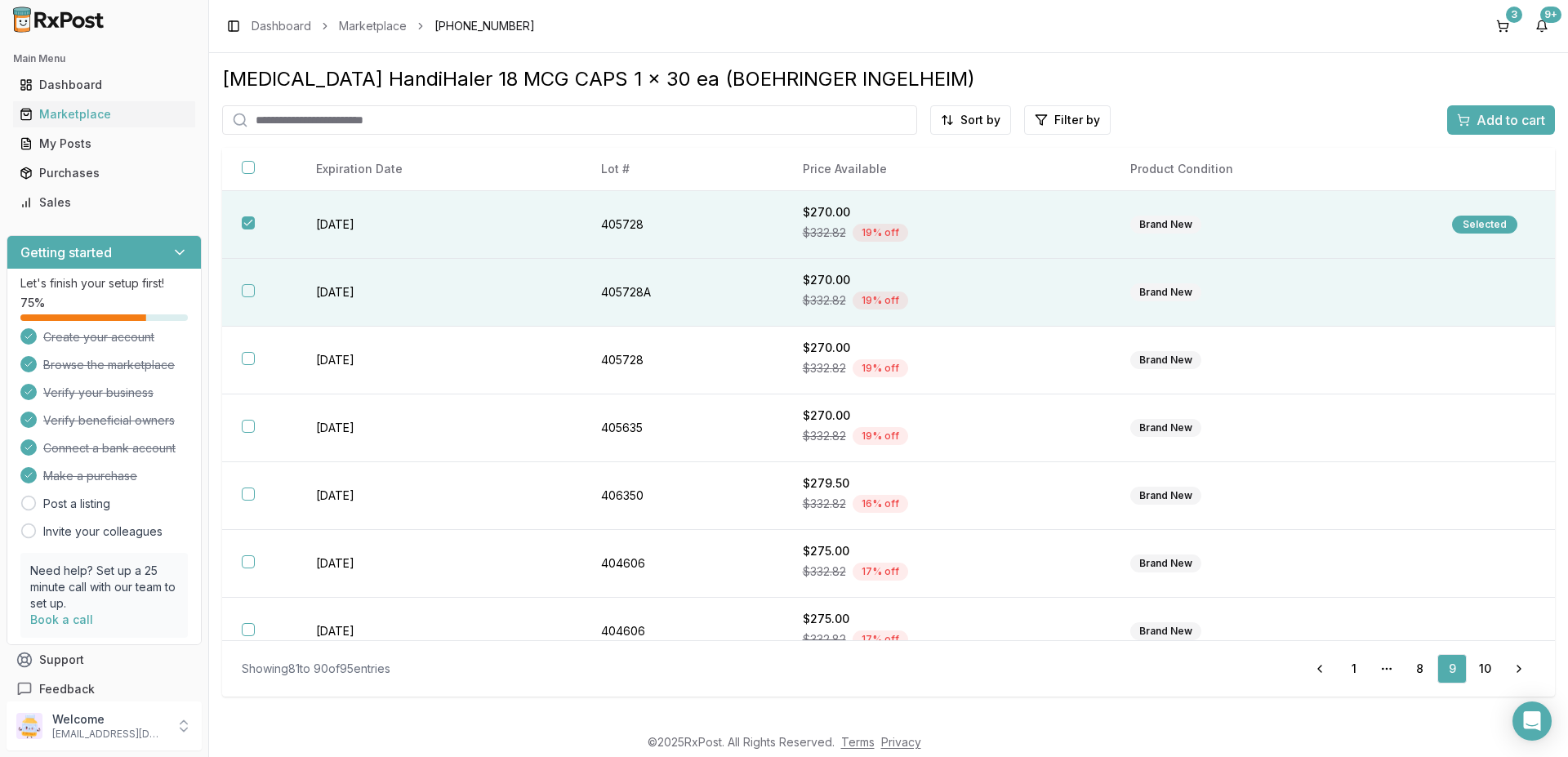
click at [244, 297] on button "button" at bounding box center [248, 291] width 13 height 13
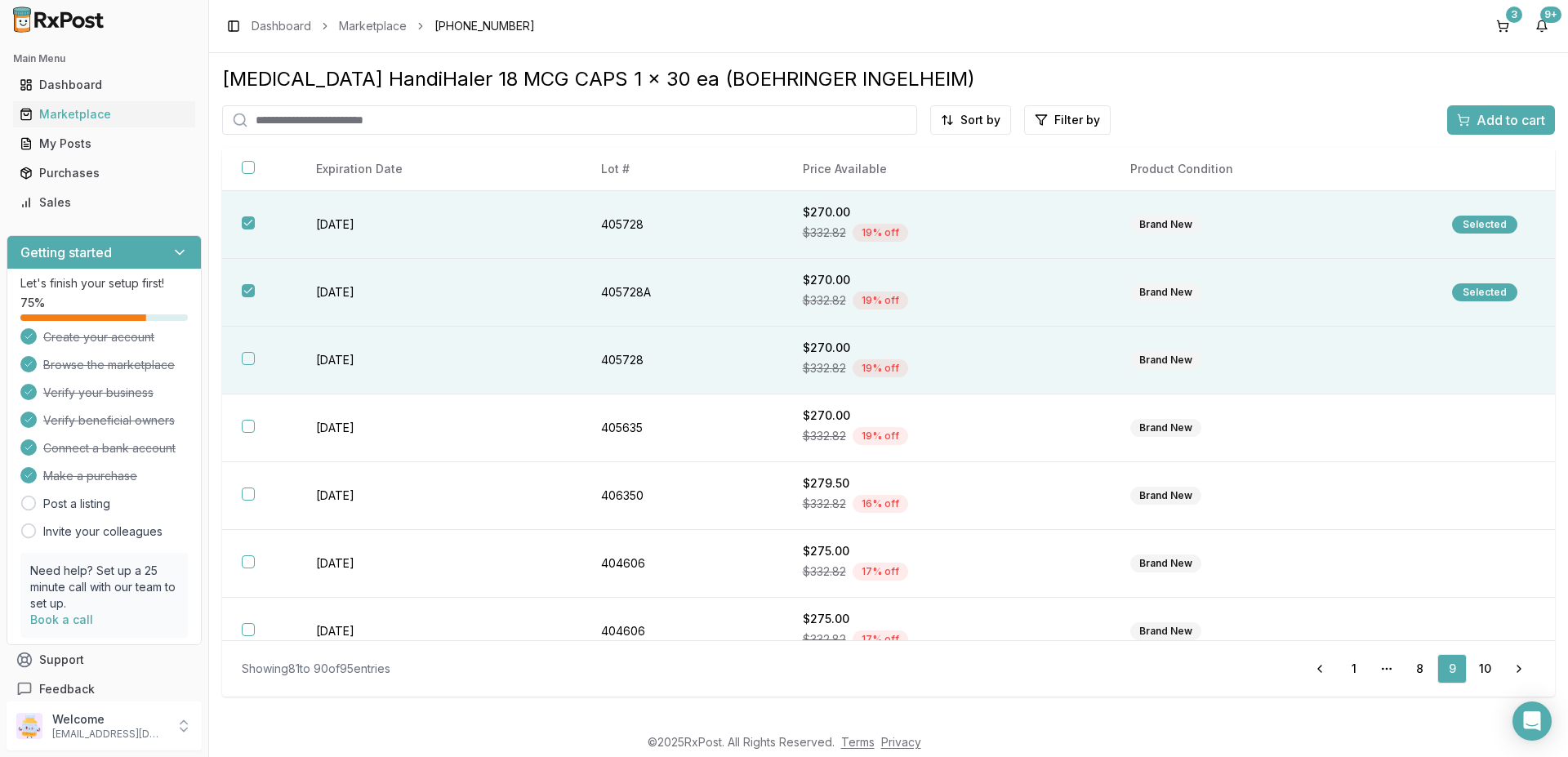
click at [250, 364] on button "button" at bounding box center [248, 359] width 13 height 13
click at [1490, 119] on span "Add to cart" at bounding box center [1510, 120] width 68 height 20
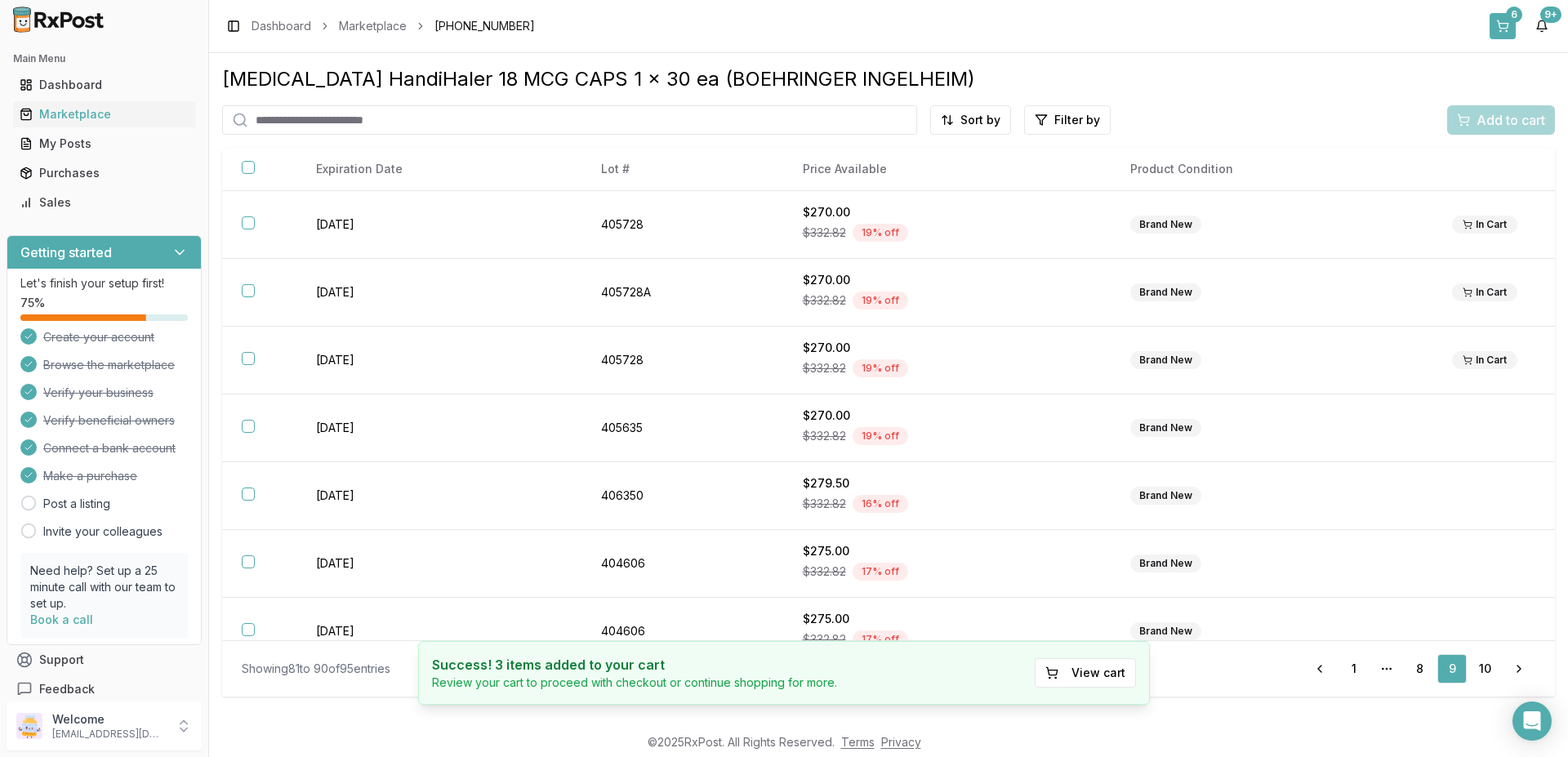
click at [1505, 27] on button "6" at bounding box center [1502, 26] width 26 height 26
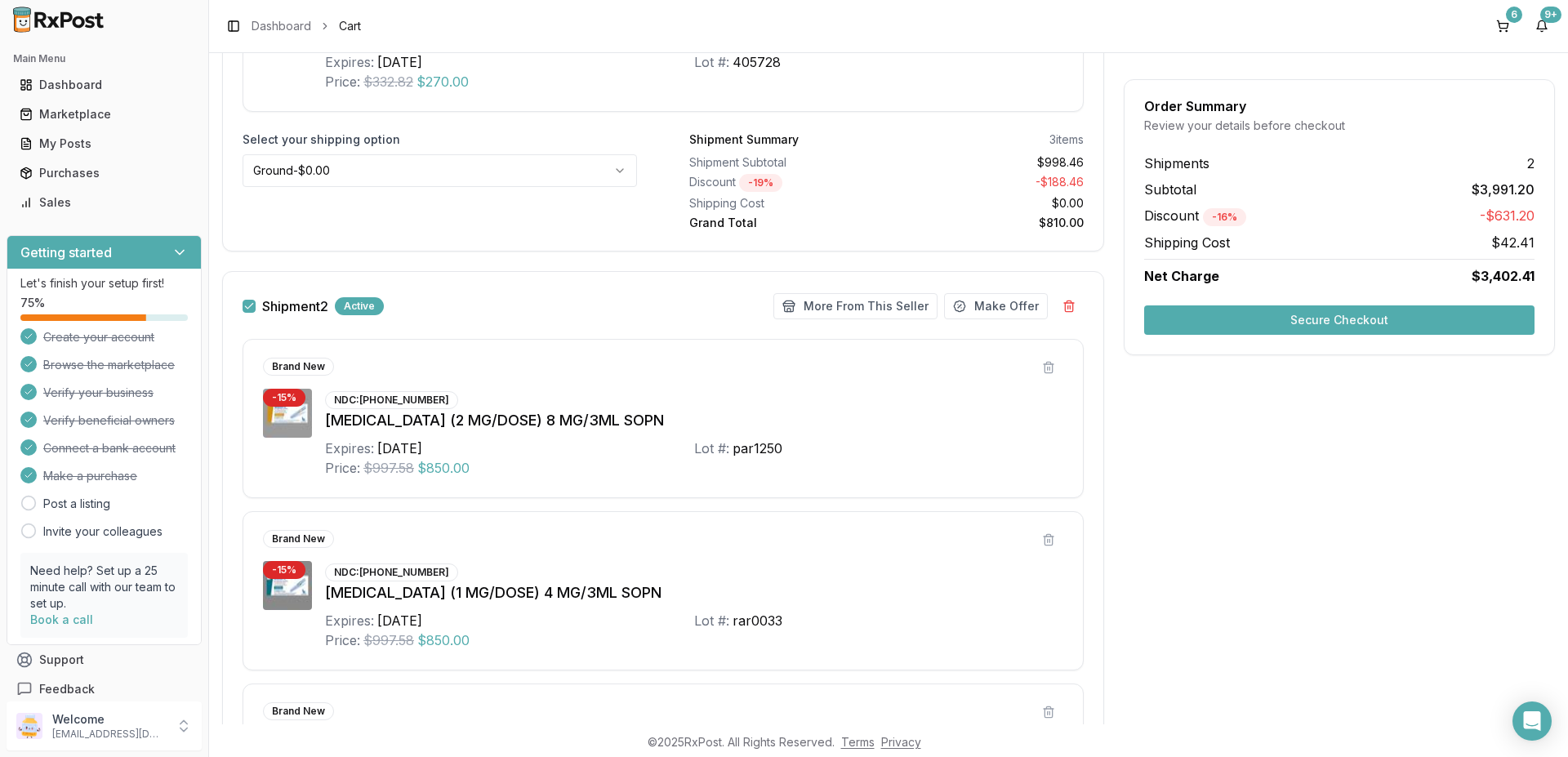
scroll to position [859, 0]
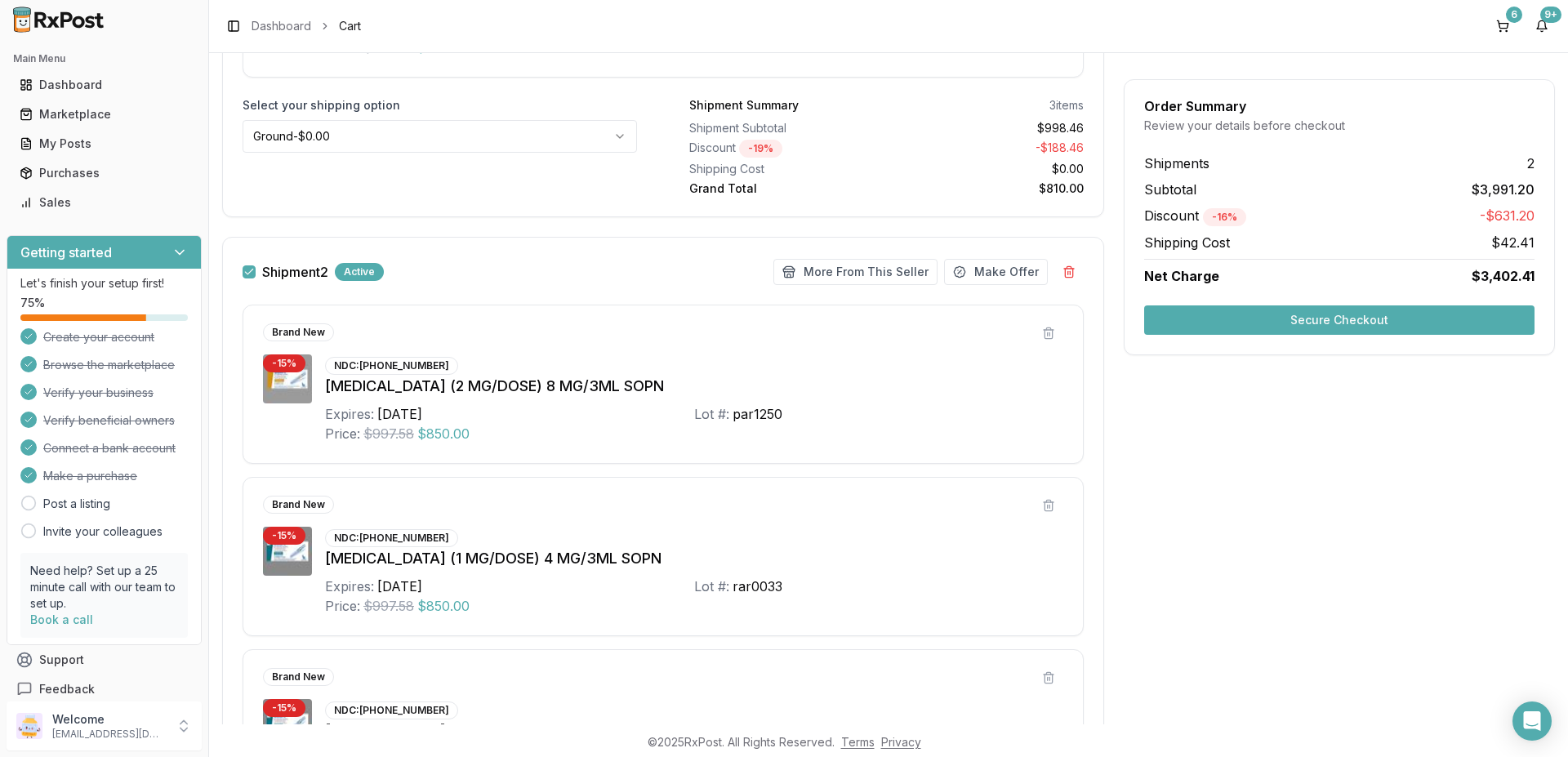
click at [248, 271] on button "button" at bounding box center [249, 271] width 13 height 13
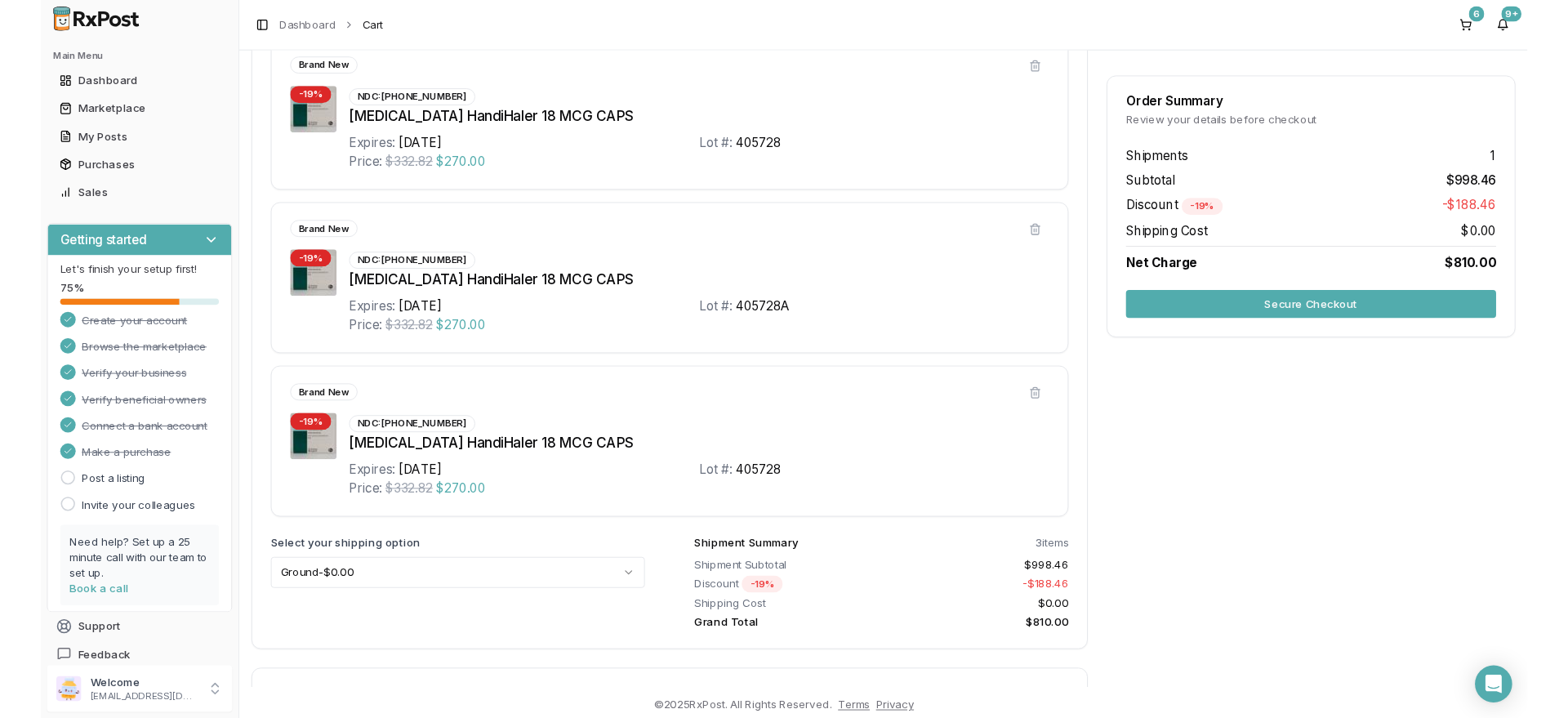
scroll to position [0, 0]
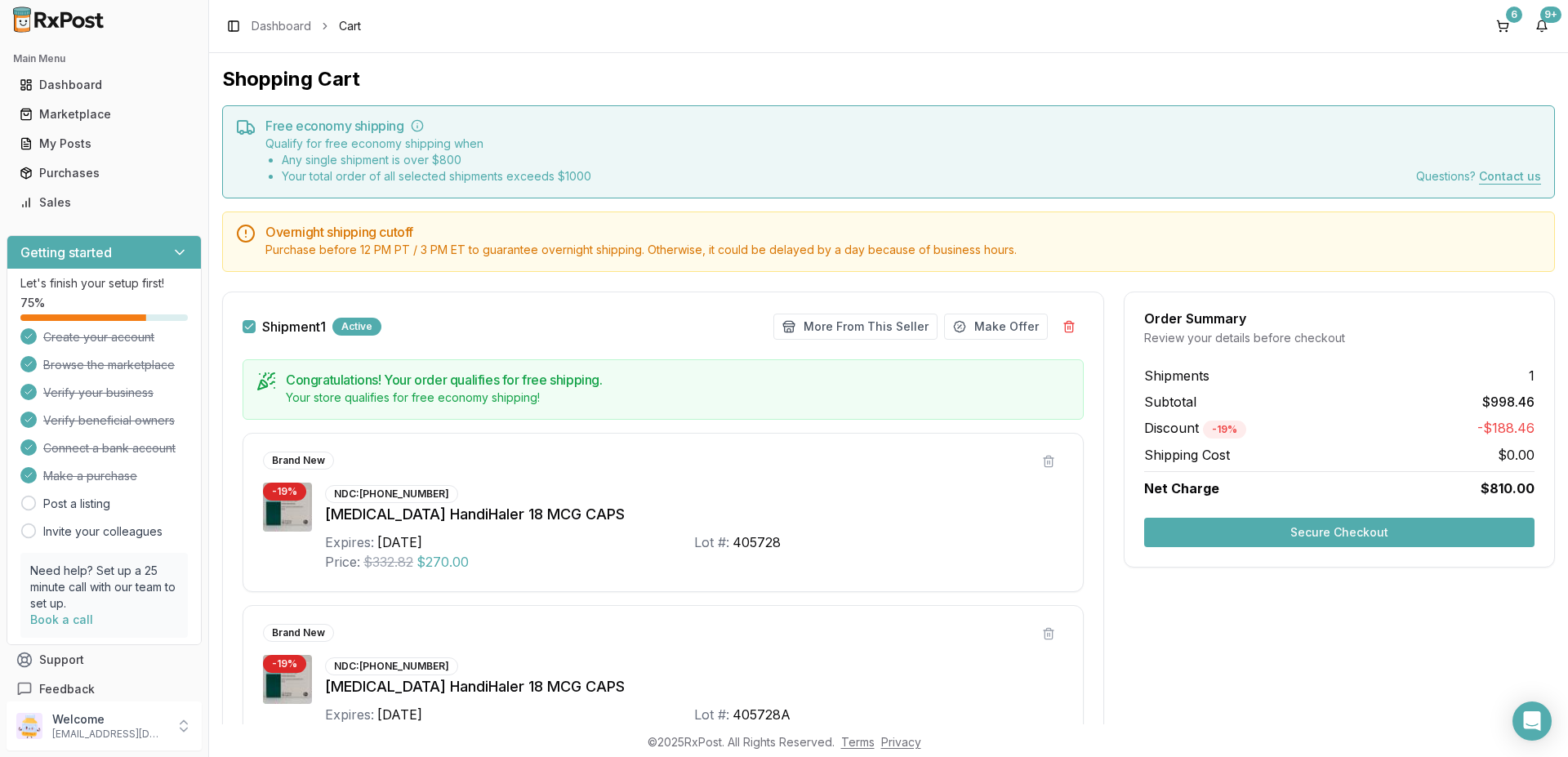
click at [1195, 534] on button "Secure Checkout" at bounding box center [1339, 533] width 391 height 29
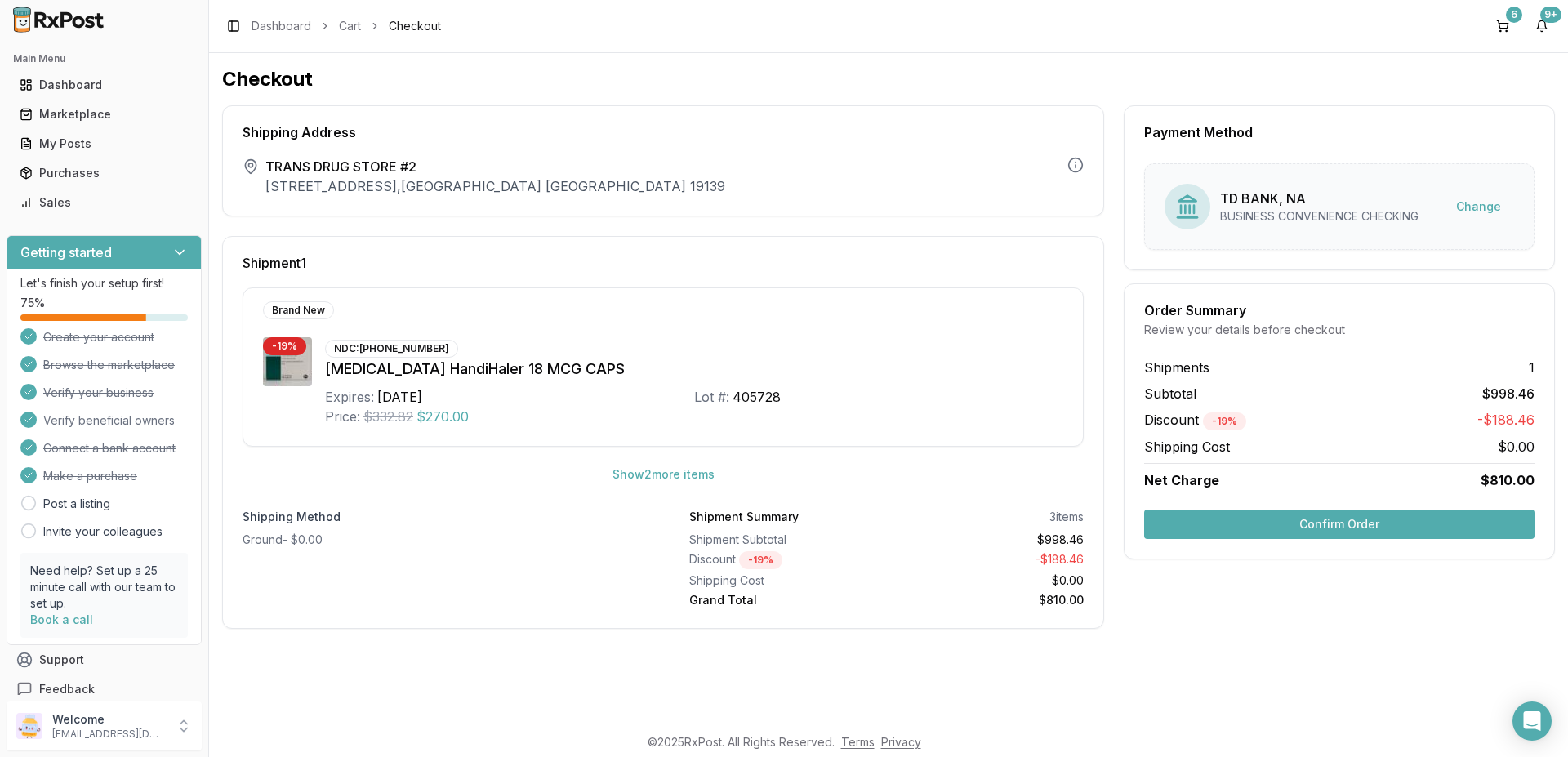
click at [1309, 529] on button "Confirm Order" at bounding box center [1339, 525] width 391 height 29
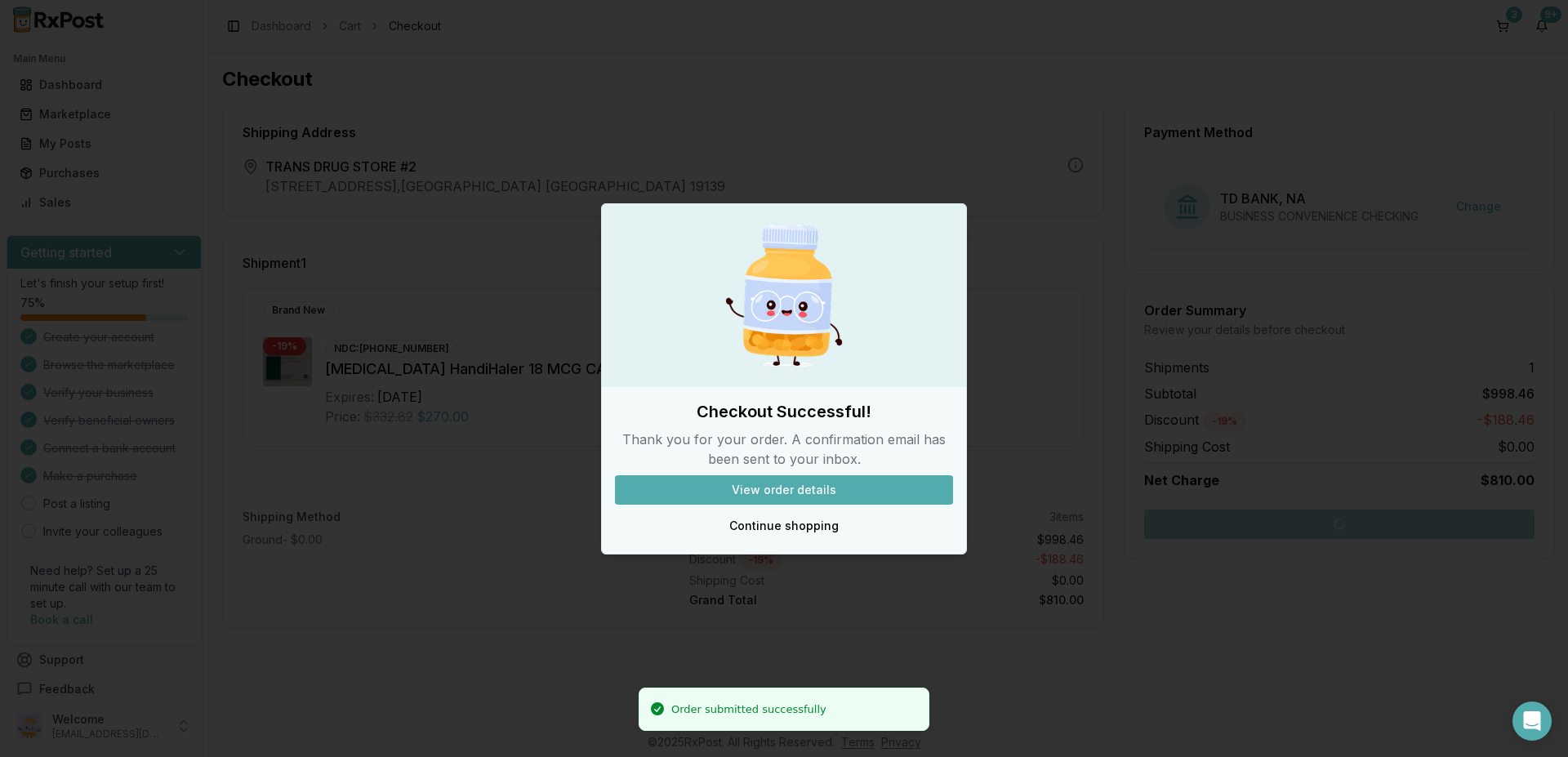
click at [802, 486] on button "View order details" at bounding box center [783, 490] width 338 height 29
